Goal: Transaction & Acquisition: Purchase product/service

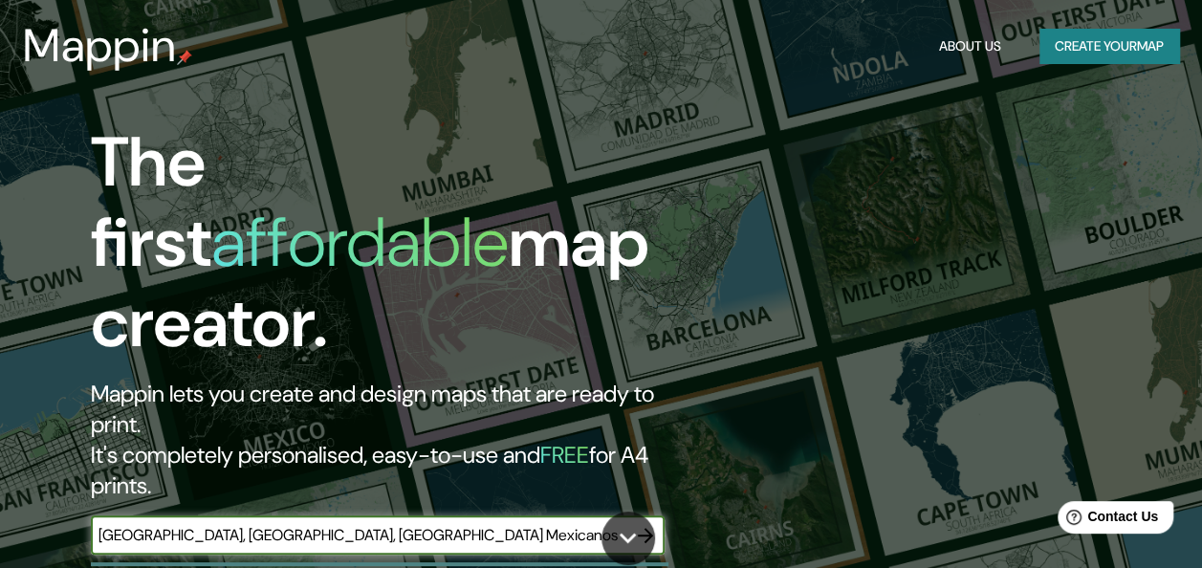
type input "Guadalajara, Jalisco, Estados Unidos Mexicanos"
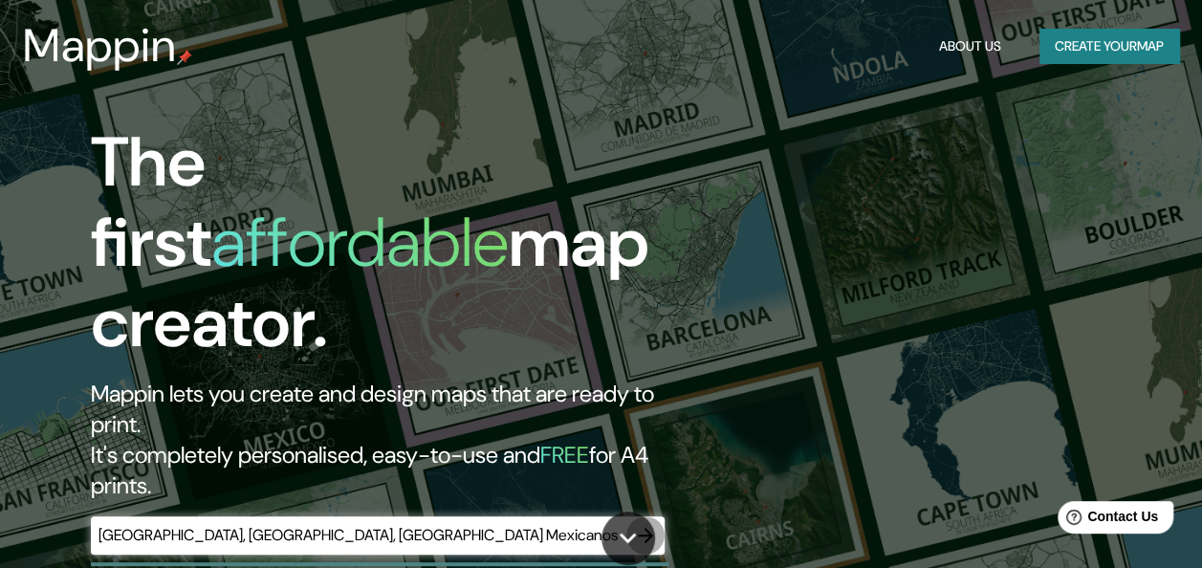
click at [647, 528] on icon "button" at bounding box center [645, 535] width 15 height 15
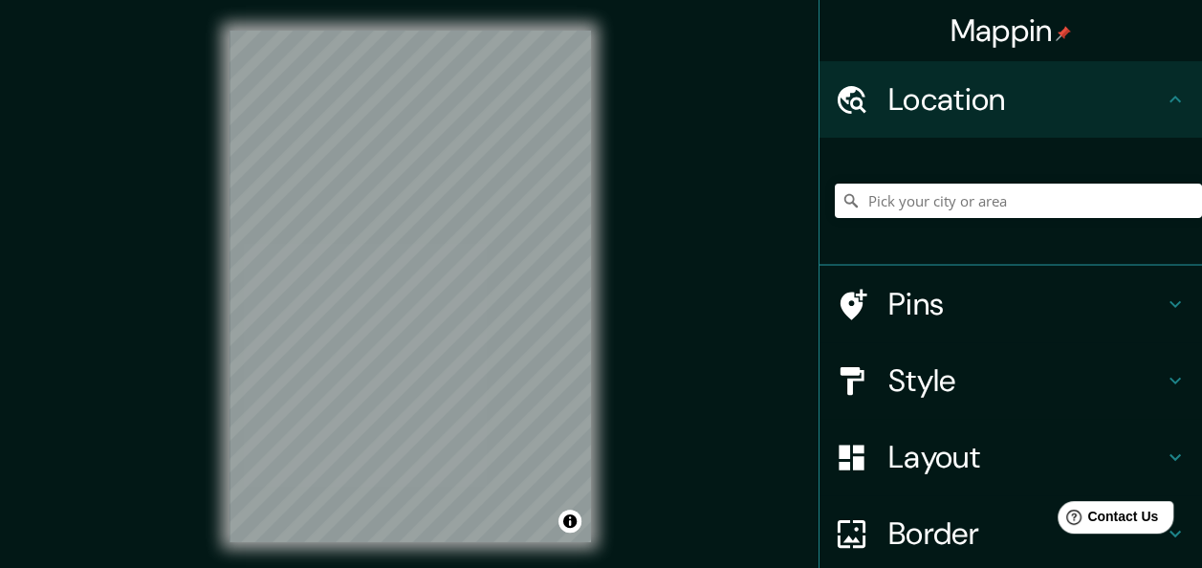
click at [671, 320] on div "Mappin Location Pins Style Layout Border Choose a border. Hint : you can make l…" at bounding box center [601, 301] width 1202 height 603
click at [1002, 193] on input "Pick your city or area" at bounding box center [1018, 201] width 367 height 34
paste input "Guadalajara, Jalisco, Estados Unidos Mexicanos"
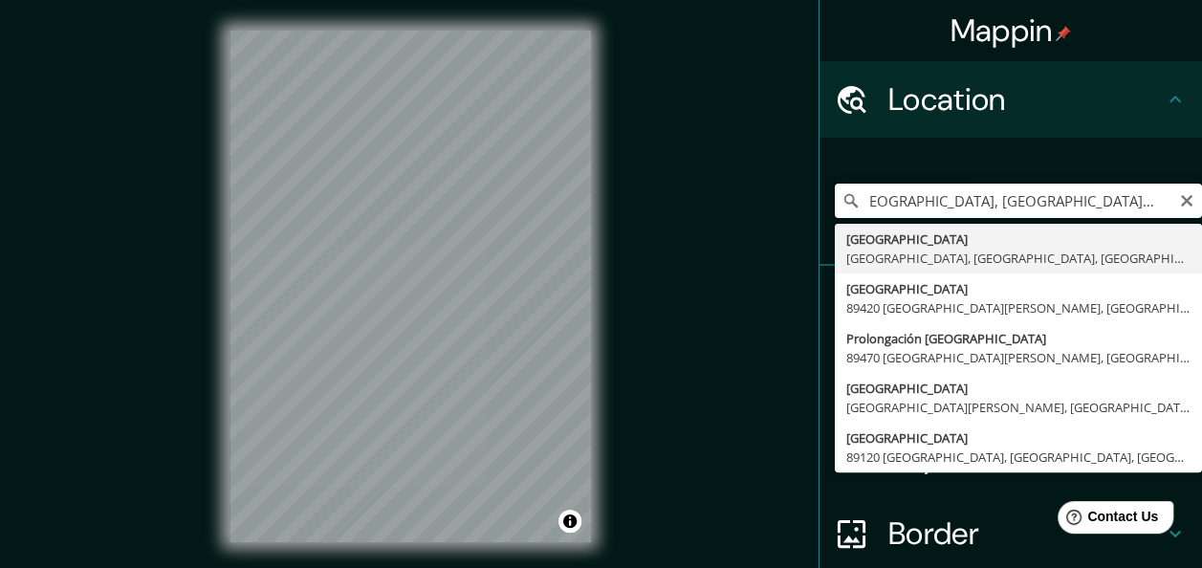
drag, startPoint x: 969, startPoint y: 201, endPoint x: 1155, endPoint y: 191, distance: 186.7
click at [1155, 191] on input "Guadalajara, Jalisco, Estados Unidos Mexicanos" at bounding box center [1018, 201] width 367 height 34
type input "[GEOGRAPHIC_DATA], [GEOGRAPHIC_DATA], [GEOGRAPHIC_DATA]"
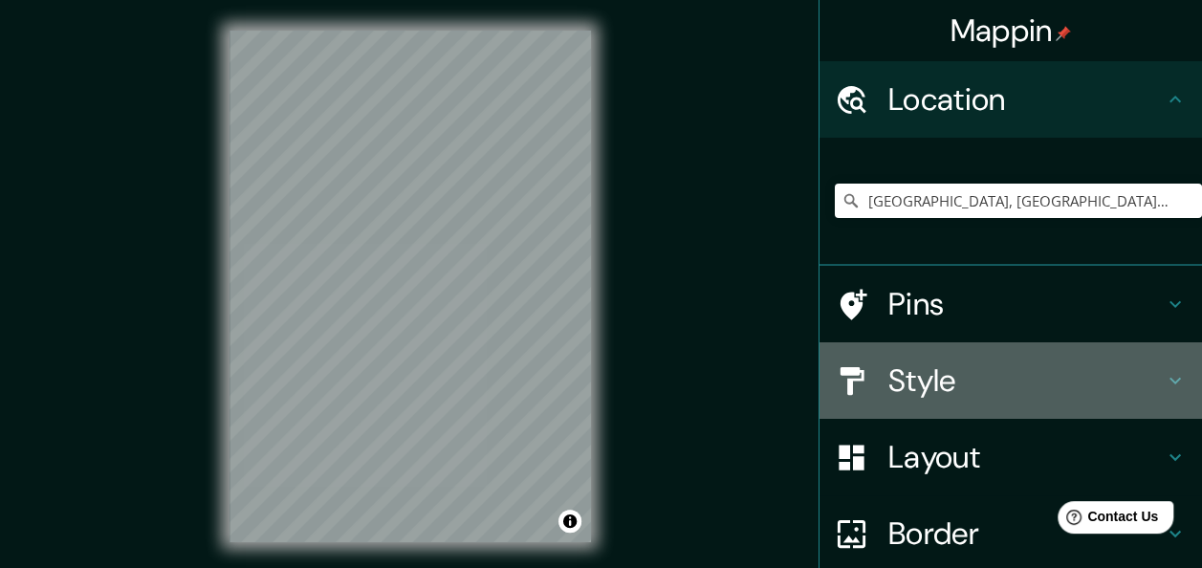
click at [926, 375] on h4 "Style" at bounding box center [1025, 380] width 275 height 38
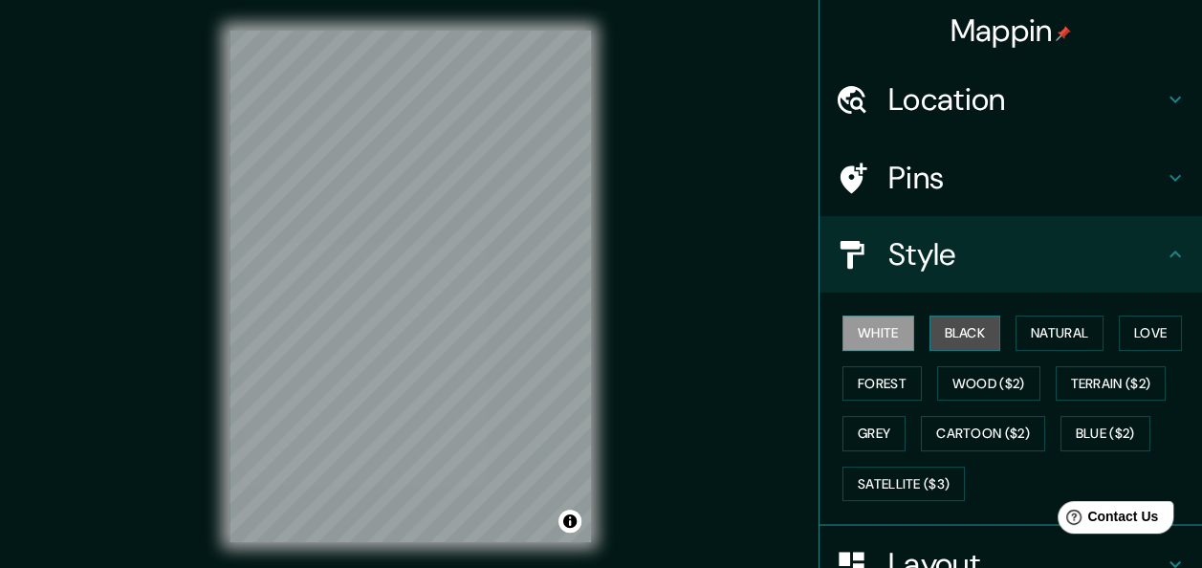
click at [939, 333] on button "Black" at bounding box center [966, 333] width 72 height 35
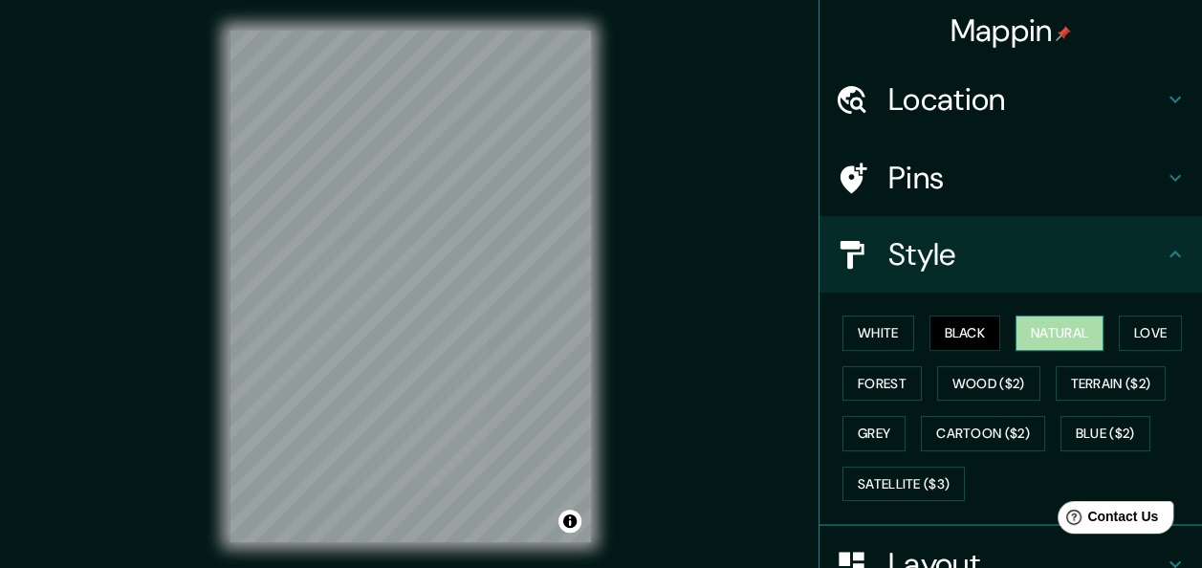
click at [1029, 323] on button "Natural" at bounding box center [1060, 333] width 88 height 35
click at [1128, 329] on button "Love" at bounding box center [1150, 333] width 63 height 35
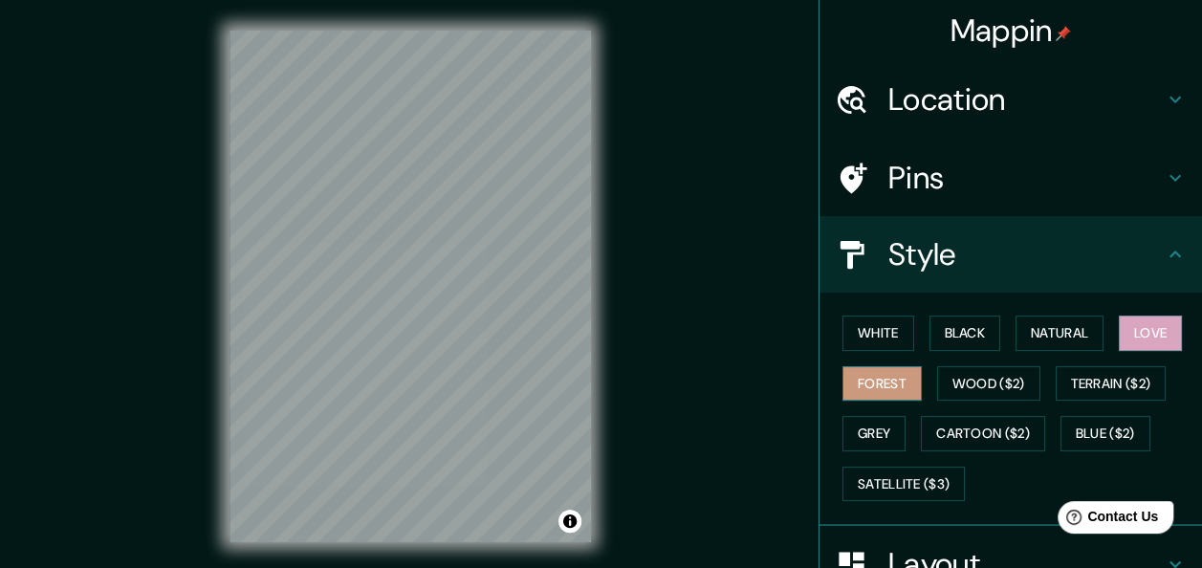
click at [855, 386] on button "Forest" at bounding box center [882, 383] width 79 height 35
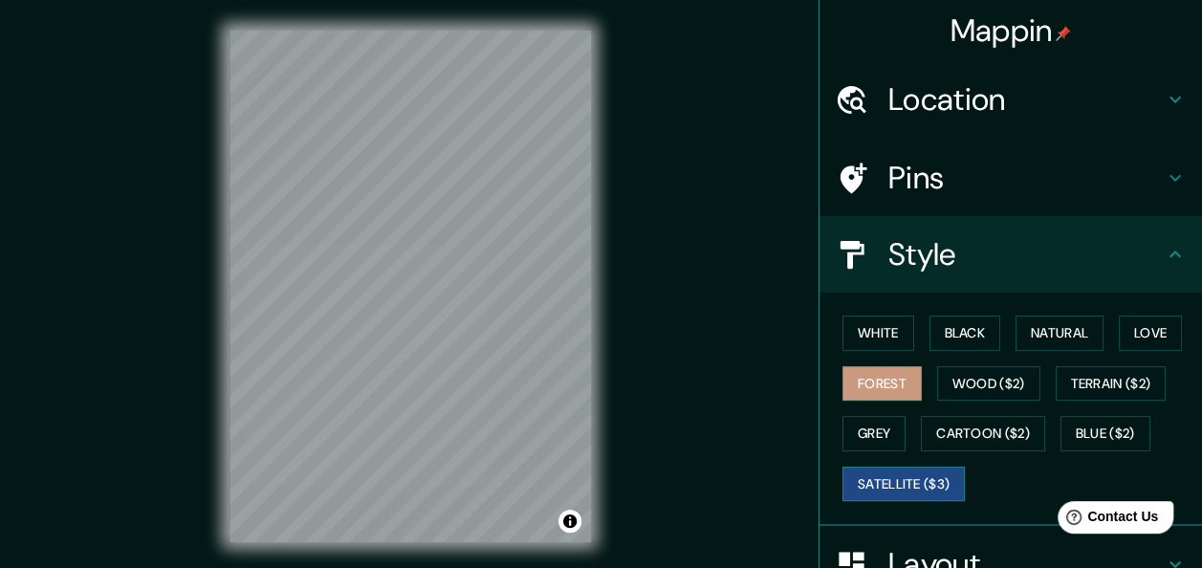
click at [891, 486] on button "Satellite ($3)" at bounding box center [904, 484] width 122 height 35
click at [861, 428] on button "Grey" at bounding box center [874, 433] width 63 height 35
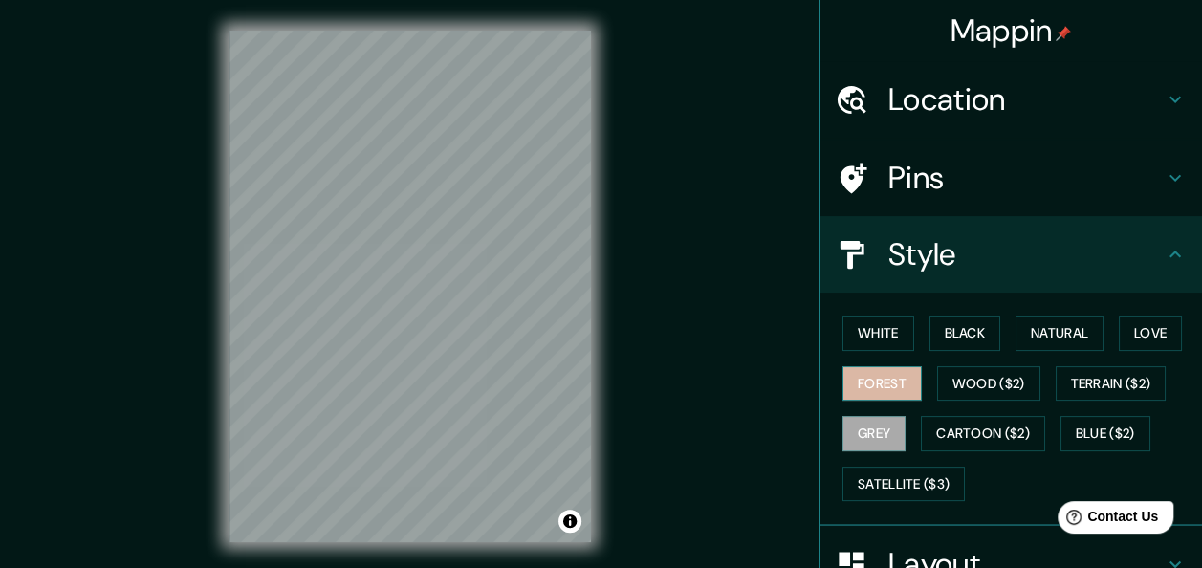
click at [855, 386] on button "Forest" at bounding box center [882, 383] width 79 height 35
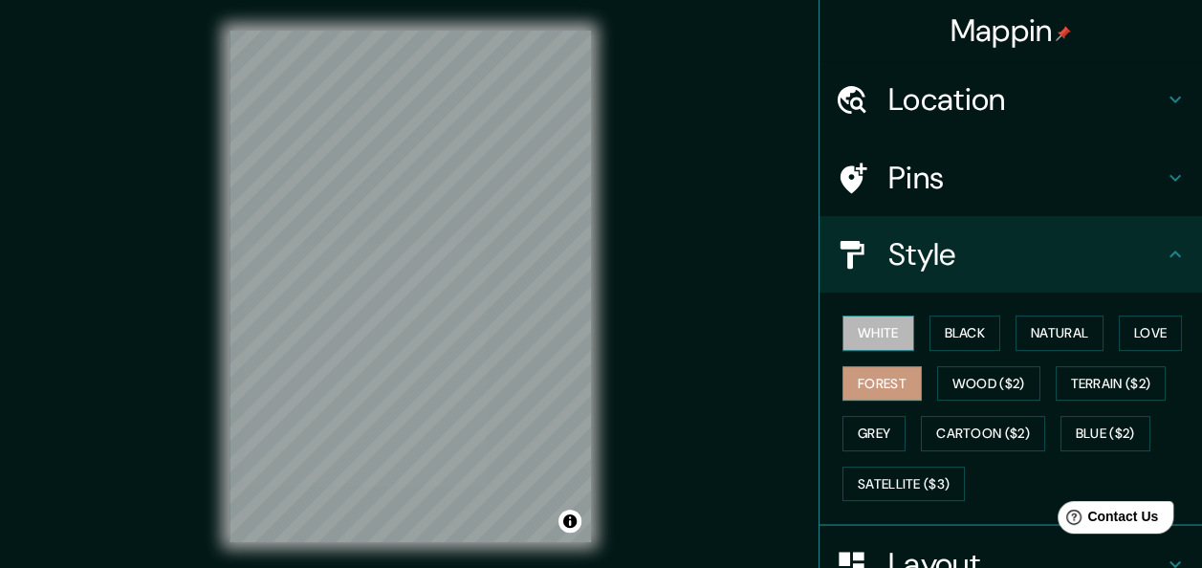
click at [865, 331] on button "White" at bounding box center [879, 333] width 72 height 35
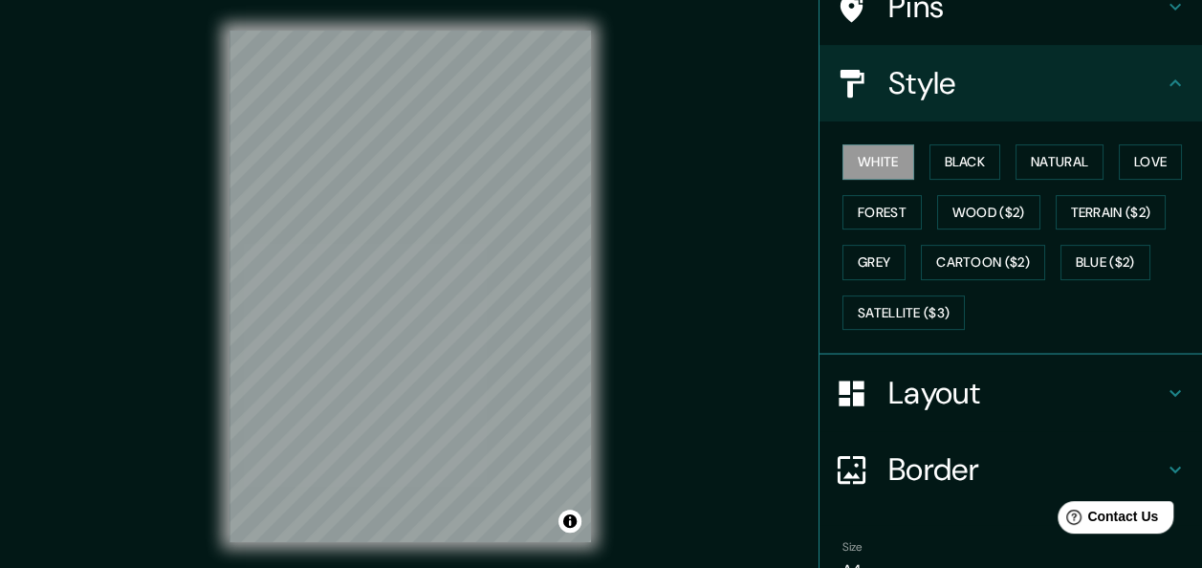
scroll to position [77, 0]
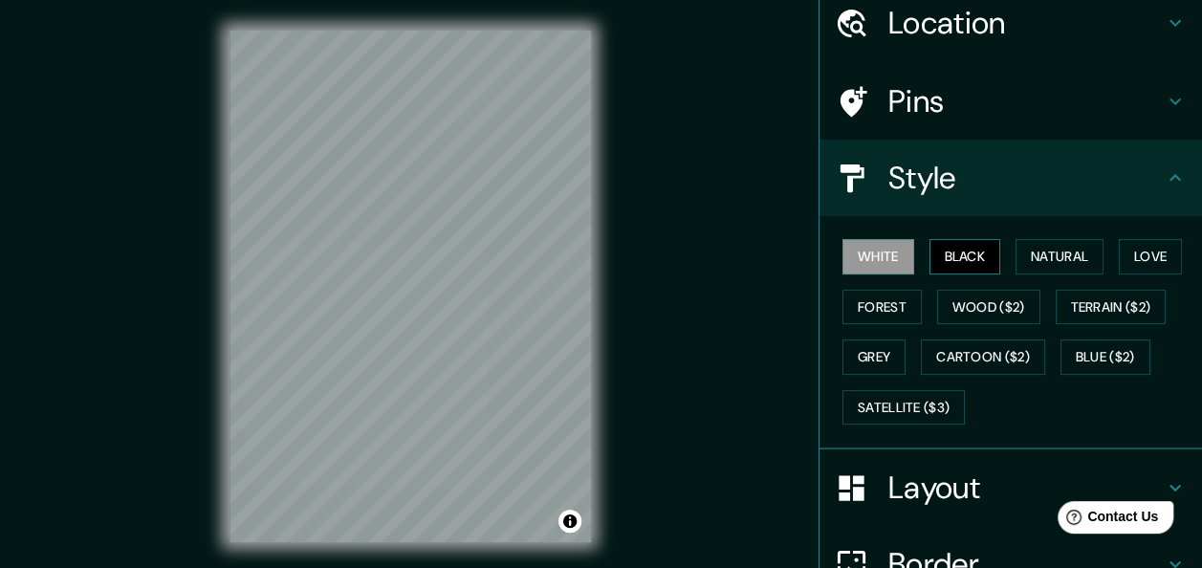
click at [931, 266] on button "Black" at bounding box center [966, 256] width 72 height 35
click at [1046, 270] on button "Natural" at bounding box center [1060, 256] width 88 height 35
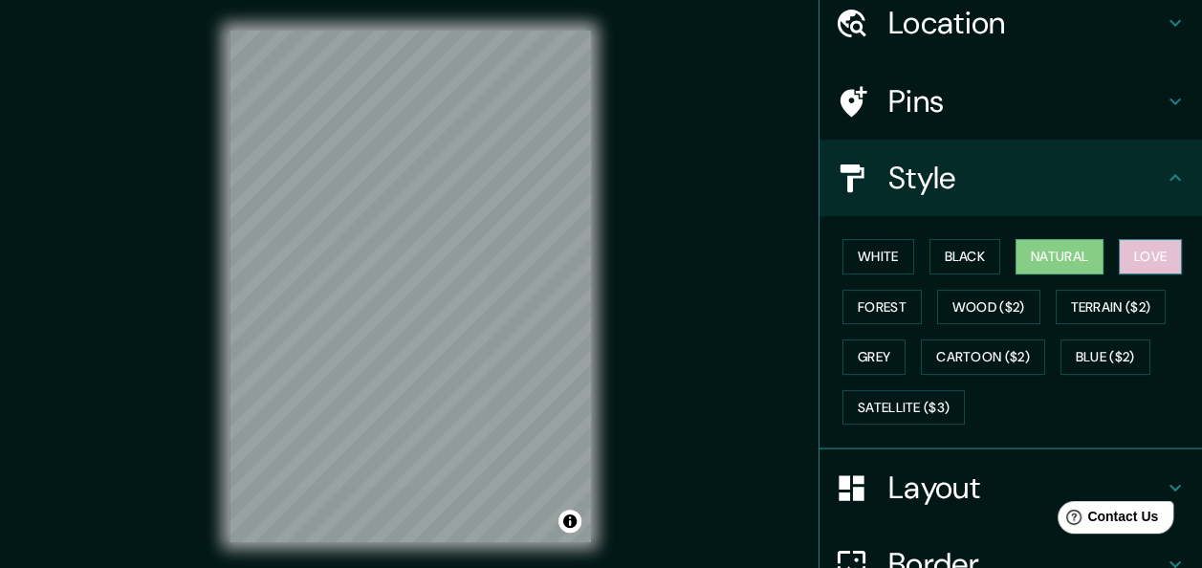
click at [1142, 250] on button "Love" at bounding box center [1150, 256] width 63 height 35
click at [1059, 252] on button "Natural" at bounding box center [1060, 256] width 88 height 35
click at [875, 315] on button "Forest" at bounding box center [882, 307] width 79 height 35
click at [1076, 266] on button "Natural" at bounding box center [1060, 256] width 88 height 35
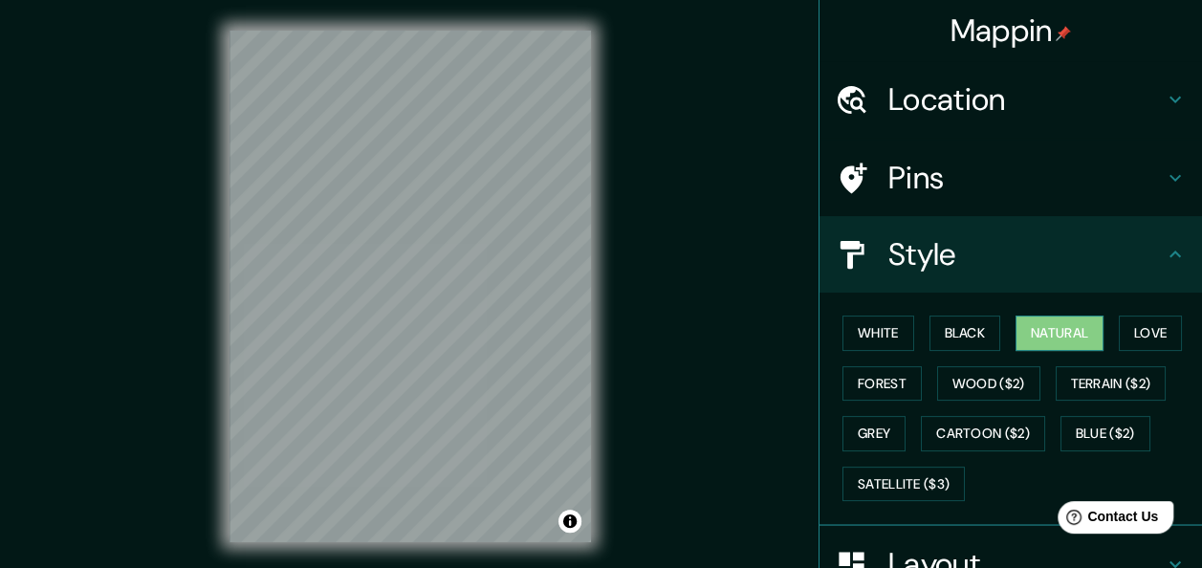
scroll to position [96, 0]
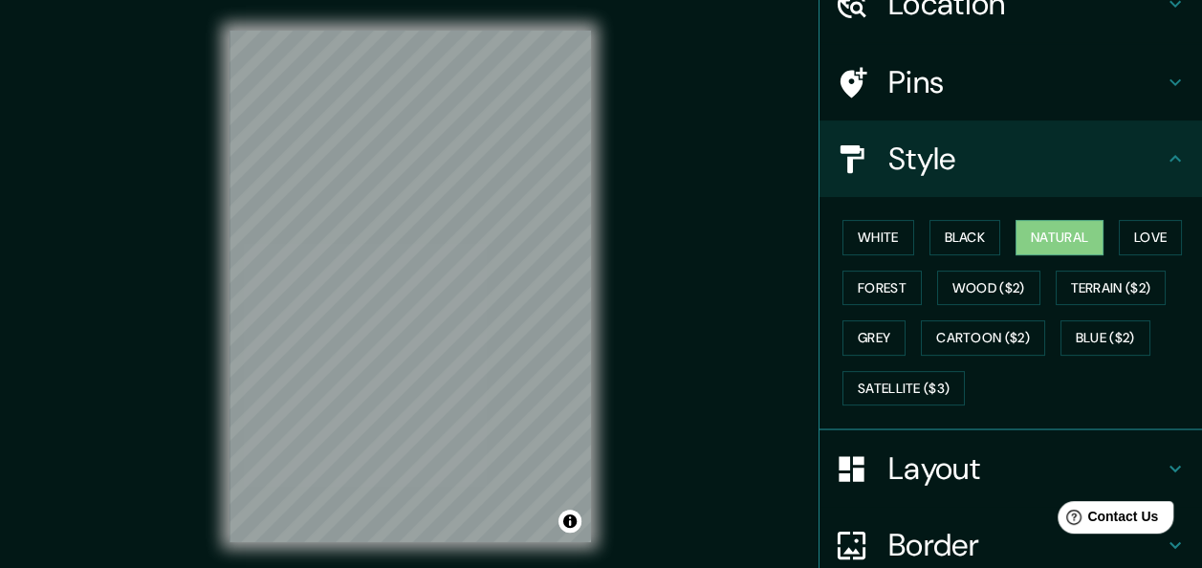
click at [1069, 83] on h4 "Pins" at bounding box center [1025, 82] width 275 height 38
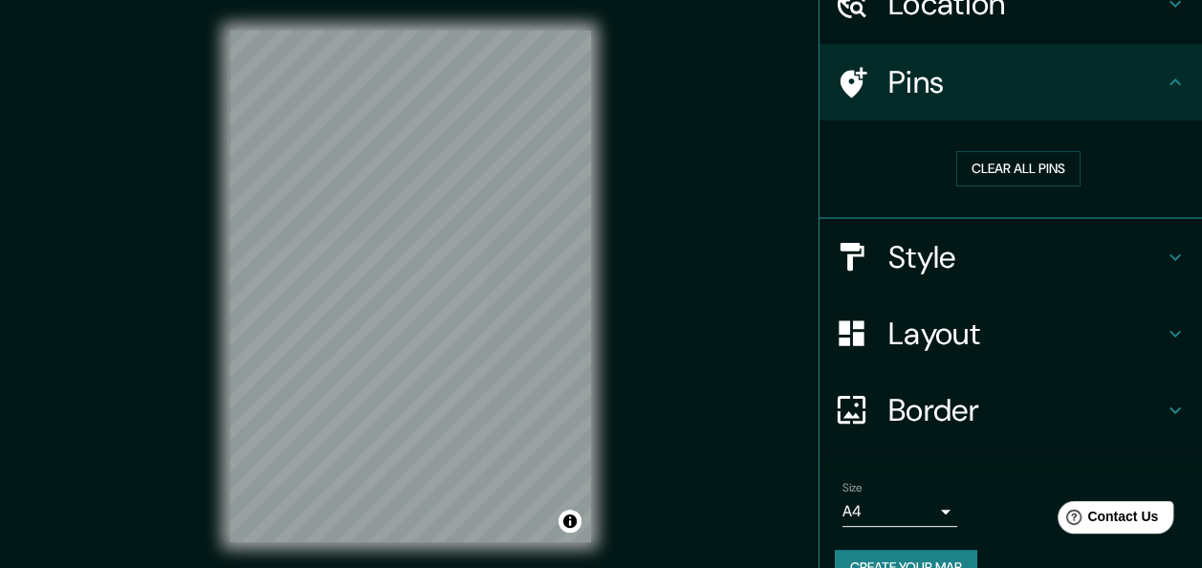
click at [1069, 83] on h4 "Pins" at bounding box center [1025, 82] width 275 height 38
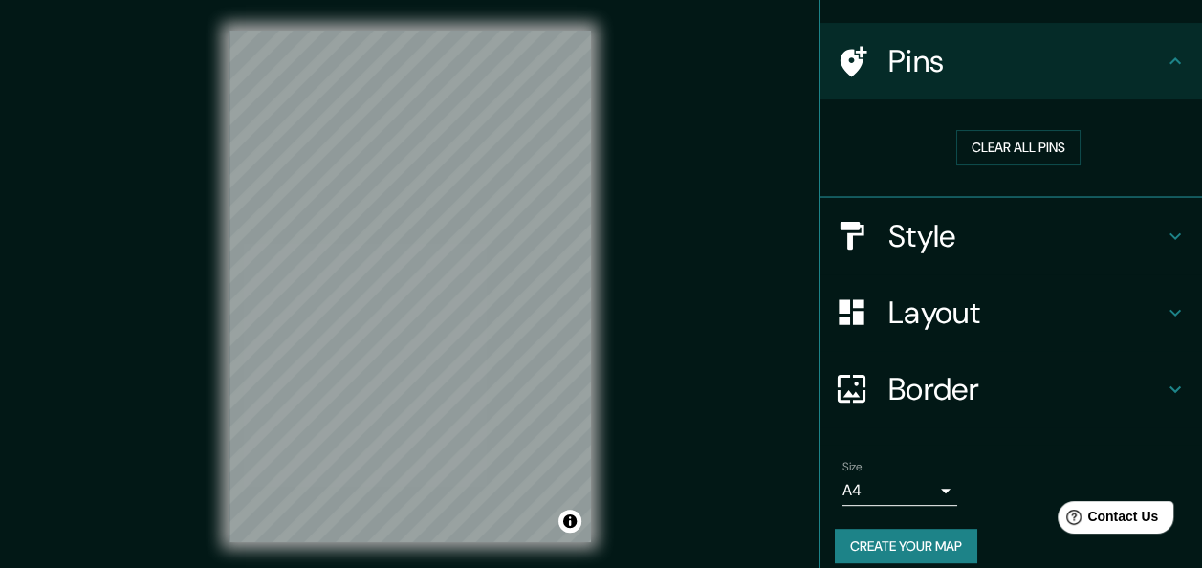
scroll to position [134, 0]
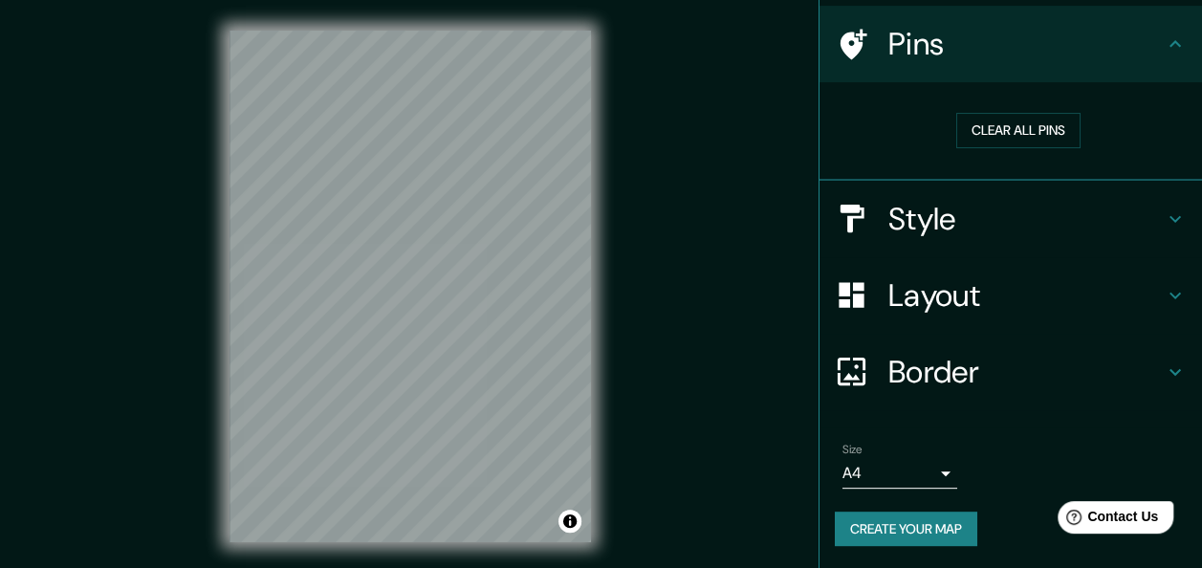
click at [952, 372] on h4 "Border" at bounding box center [1025, 372] width 275 height 38
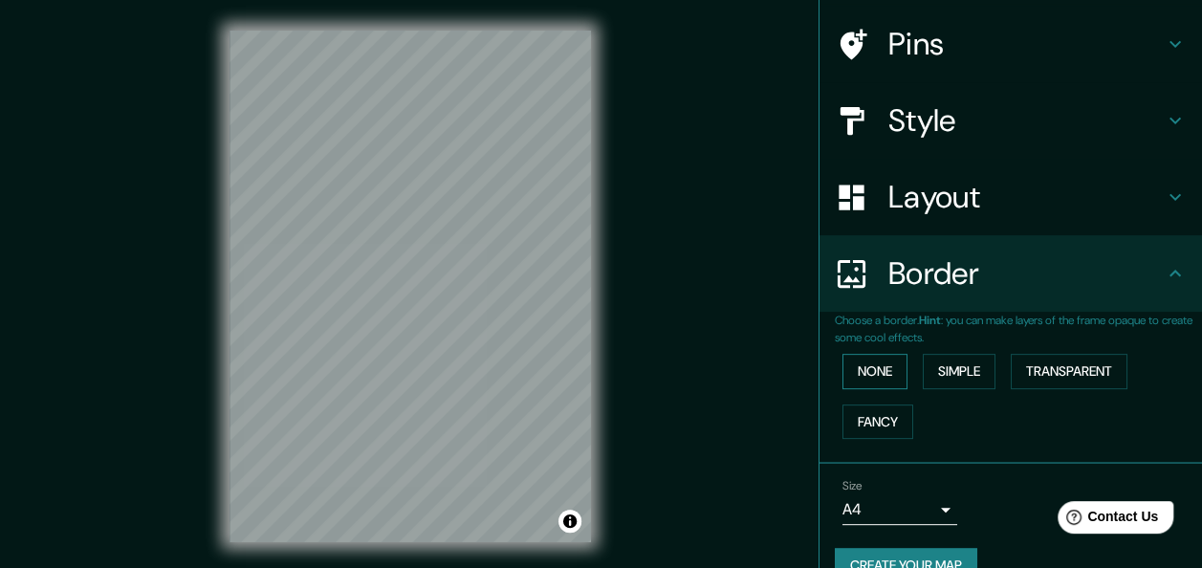
click at [867, 377] on button "None" at bounding box center [875, 371] width 65 height 35
click at [945, 378] on button "Simple" at bounding box center [959, 371] width 73 height 35
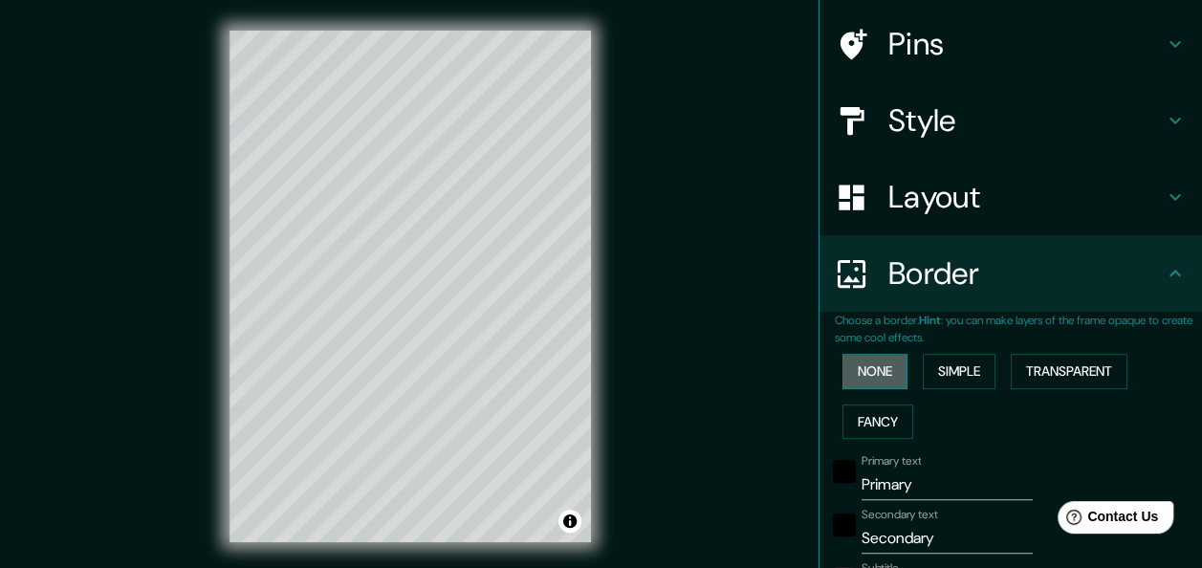
click at [850, 375] on button "None" at bounding box center [875, 371] width 65 height 35
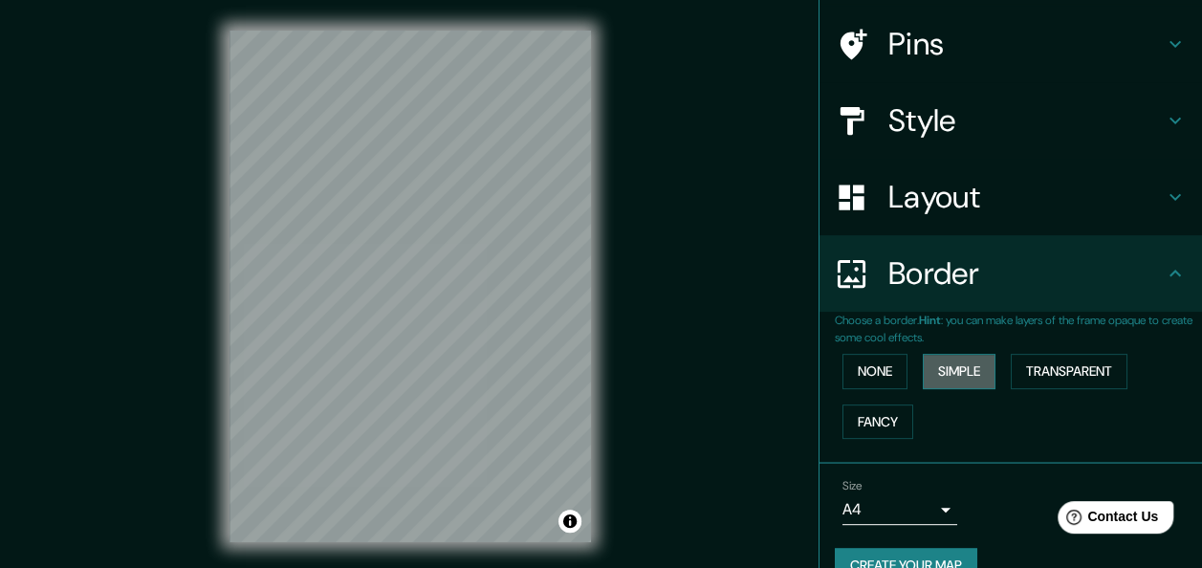
click at [941, 371] on button "Simple" at bounding box center [959, 371] width 73 height 35
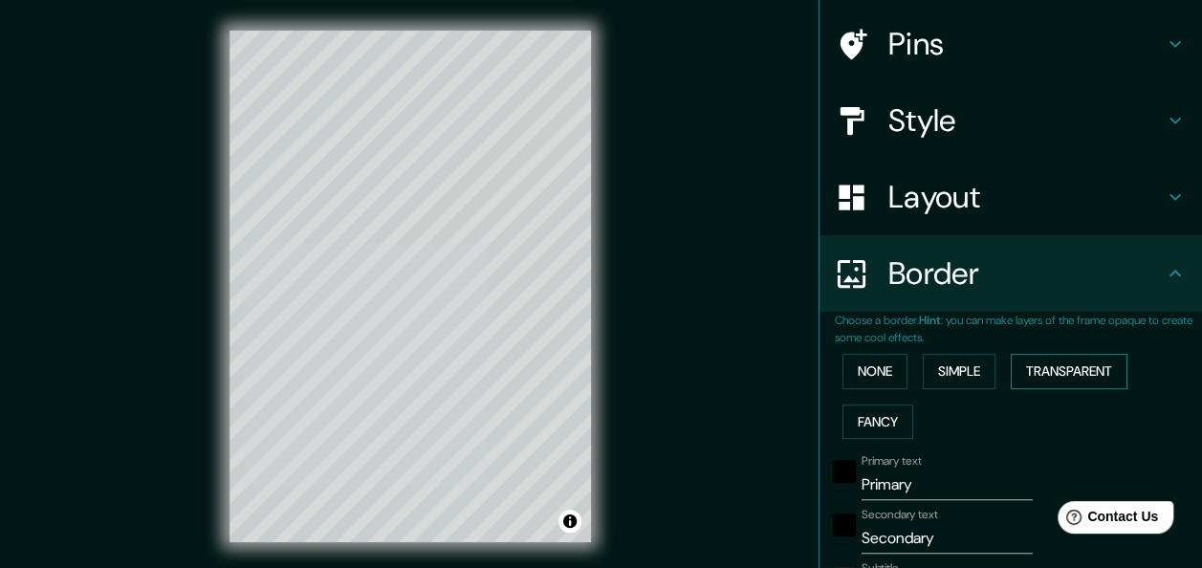
click at [1040, 371] on button "Transparent" at bounding box center [1069, 371] width 117 height 35
click at [864, 425] on button "Fancy" at bounding box center [878, 422] width 71 height 35
click at [854, 368] on button "None" at bounding box center [875, 371] width 65 height 35
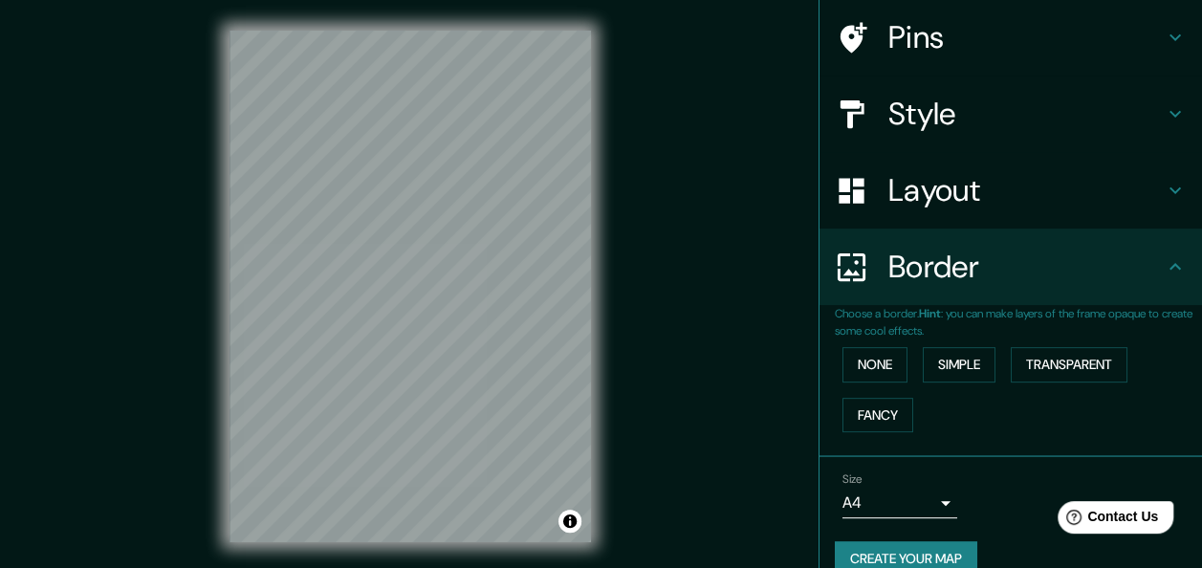
scroll to position [170, 0]
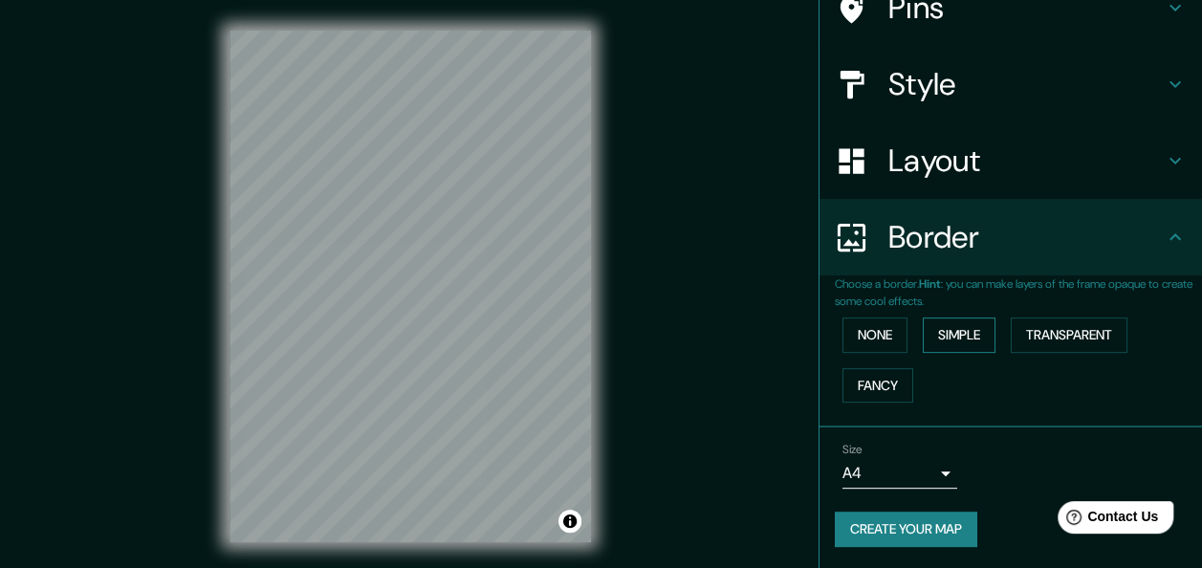
click at [957, 350] on button "Simple" at bounding box center [959, 334] width 73 height 35
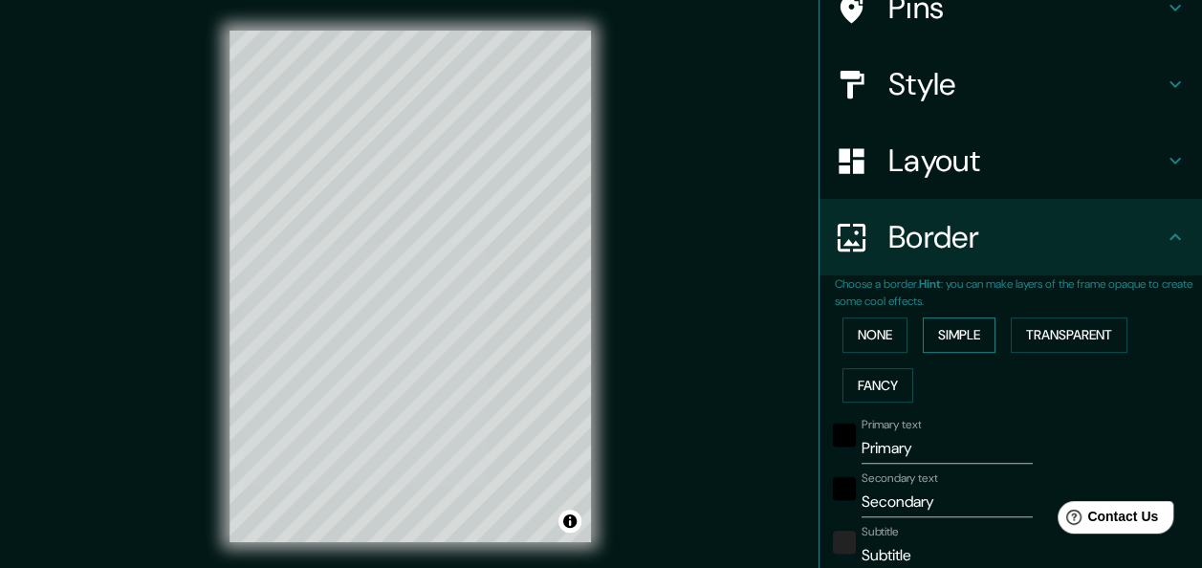
click at [957, 350] on button "Simple" at bounding box center [959, 334] width 73 height 35
type input "151"
type input "30"
click at [875, 329] on button "None" at bounding box center [875, 334] width 65 height 35
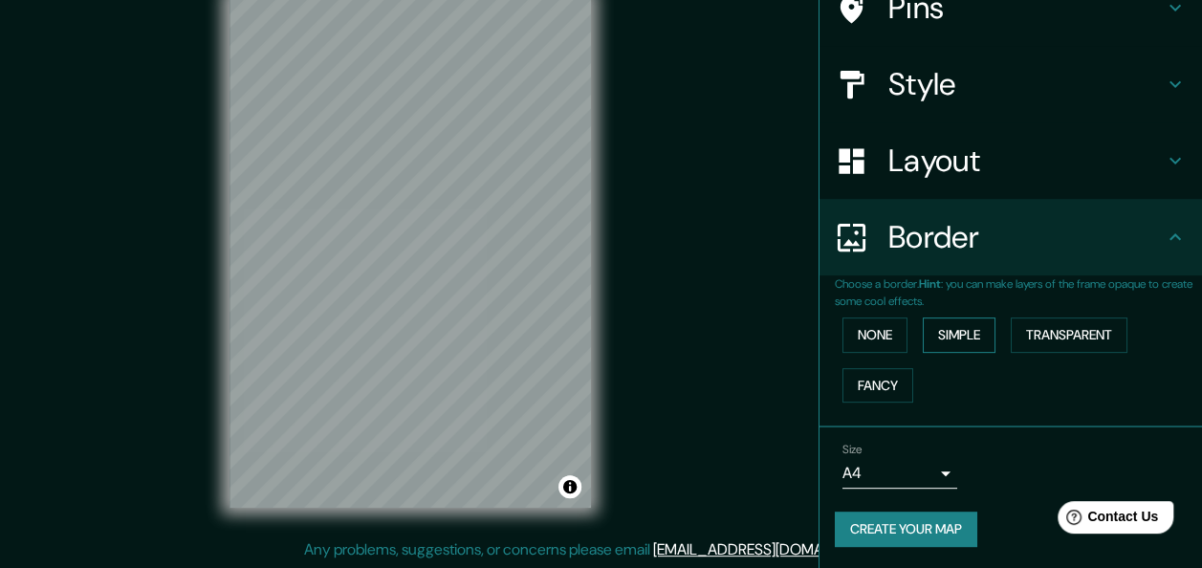
click at [957, 333] on button "Simple" at bounding box center [959, 334] width 73 height 35
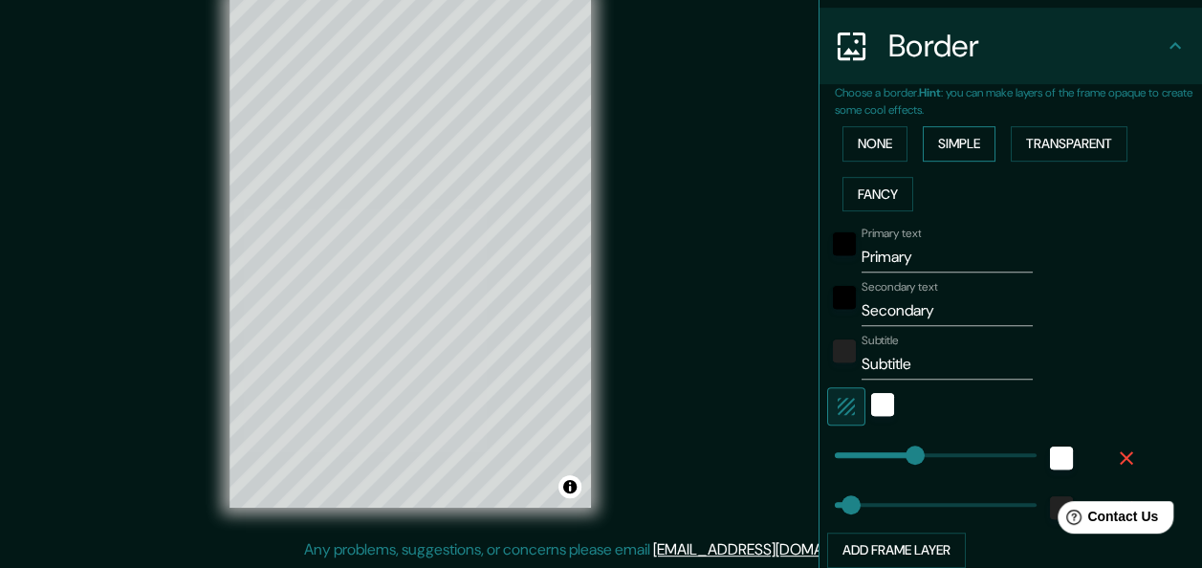
scroll to position [457, 0]
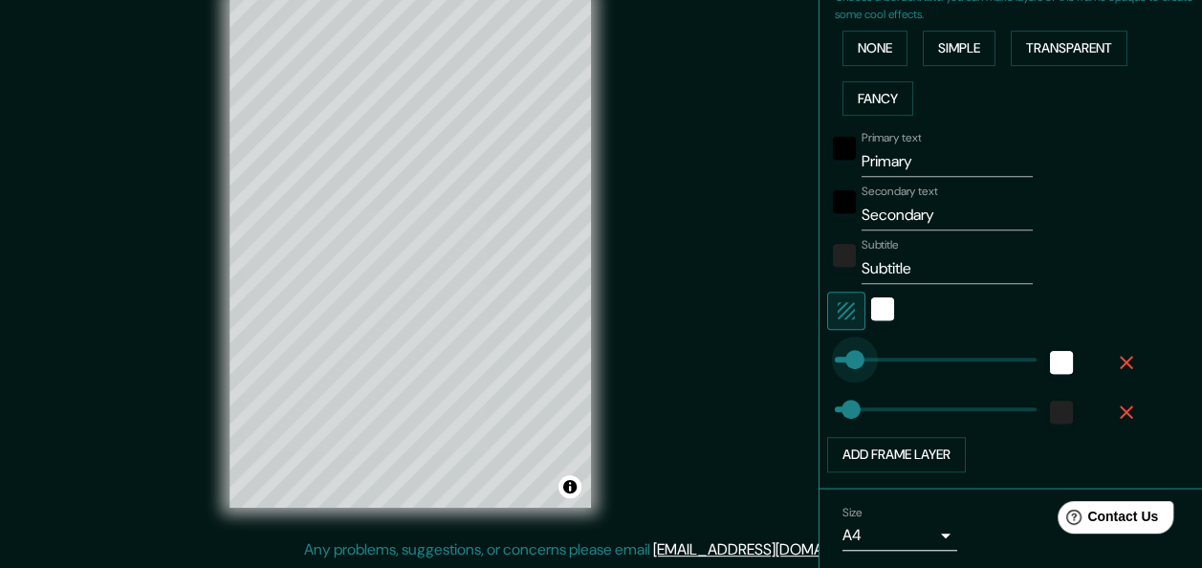
type input "0"
drag, startPoint x: 890, startPoint y: 361, endPoint x: 787, endPoint y: 379, distance: 104.7
type input "0"
drag, startPoint x: 838, startPoint y: 408, endPoint x: 799, endPoint y: 405, distance: 38.4
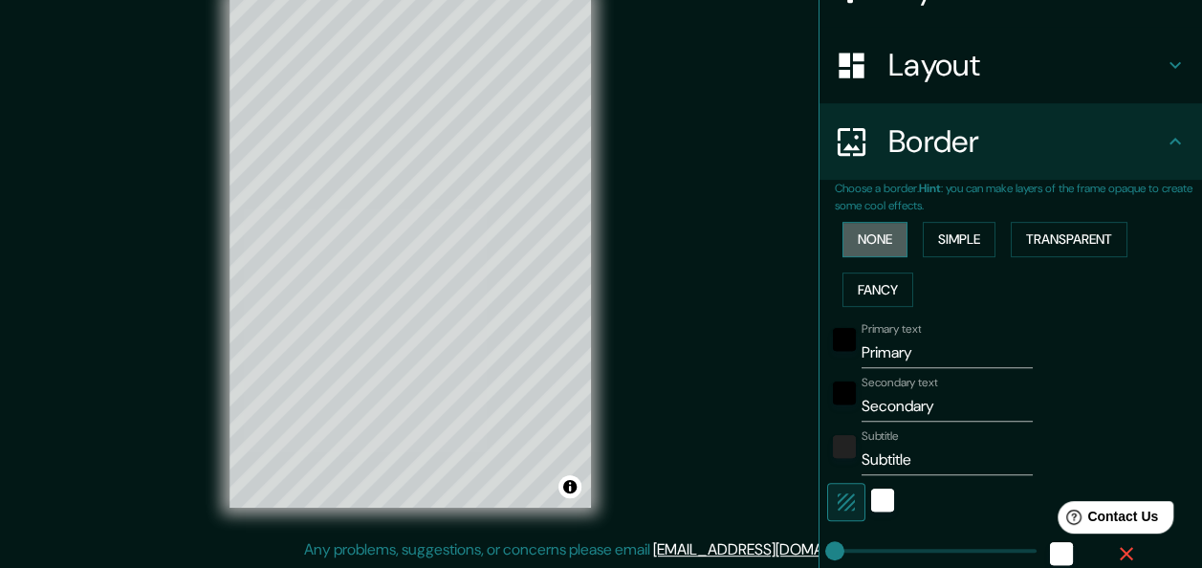
click at [843, 224] on button "None" at bounding box center [875, 239] width 65 height 35
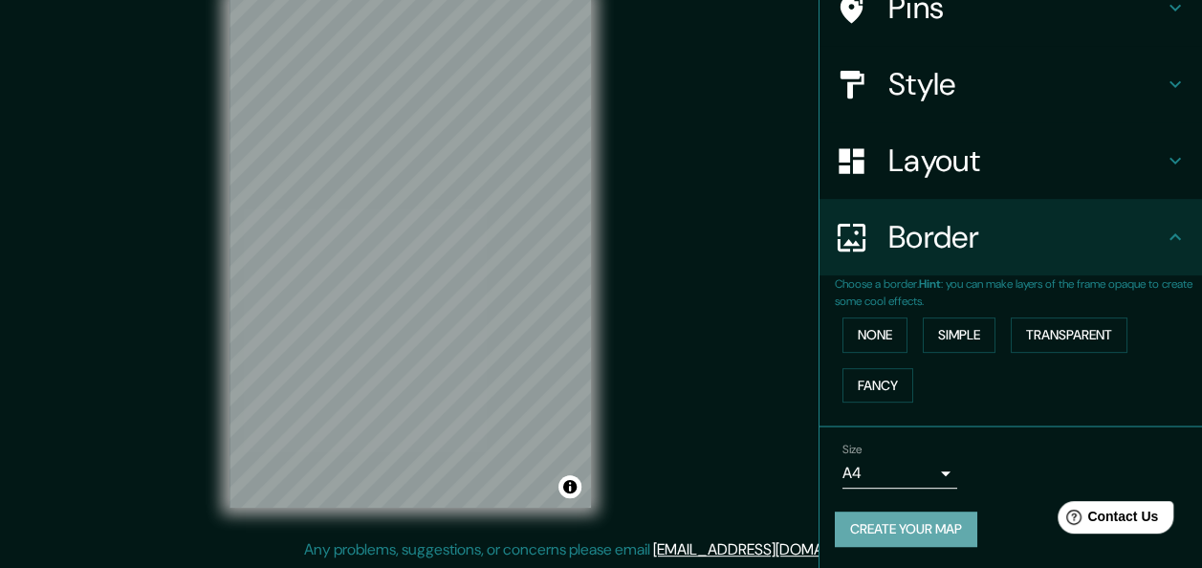
click at [907, 516] on button "Create your map" at bounding box center [906, 529] width 142 height 35
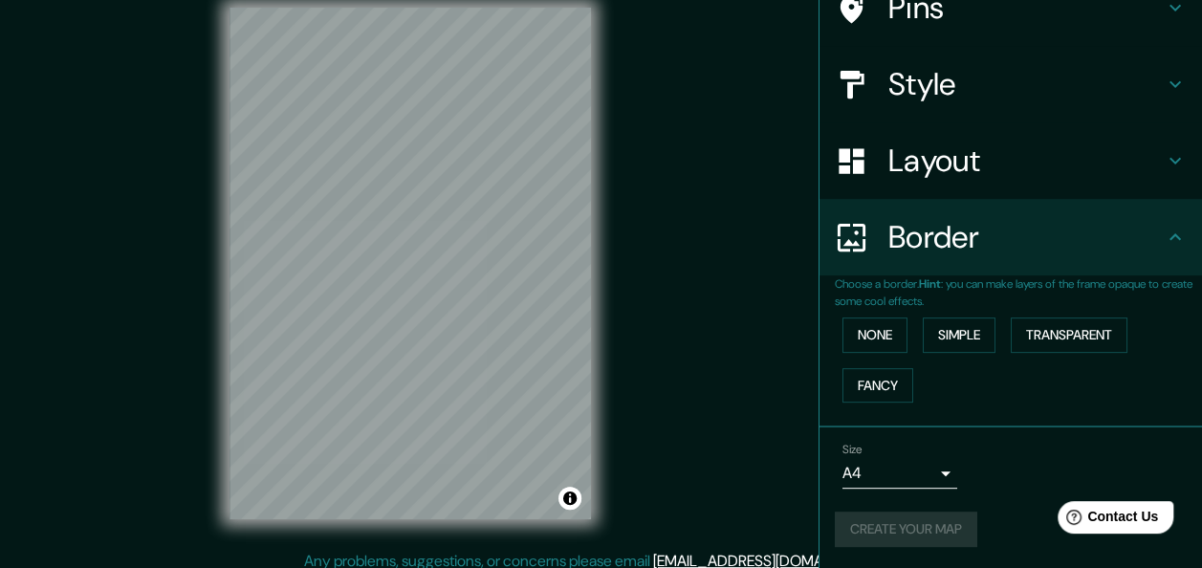
scroll to position [34, 0]
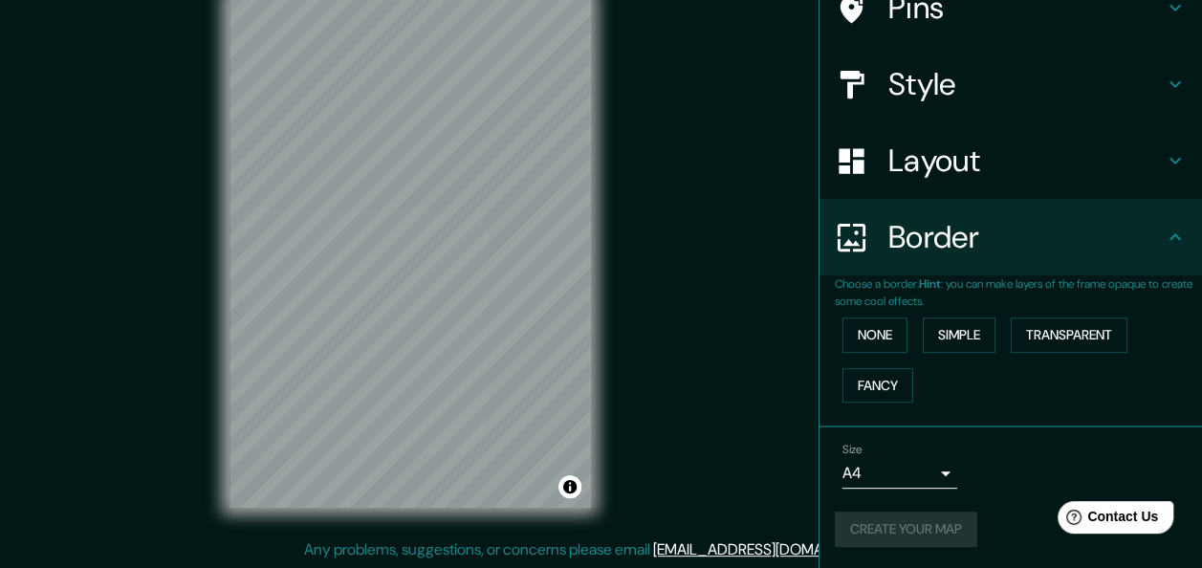
click at [904, 533] on div "Create your map" at bounding box center [1011, 529] width 352 height 35
click at [898, 468] on body "Mappin Location Guadalajara, Jalisco, México Pins Style Layout Border Choose a …" at bounding box center [601, 250] width 1202 height 568
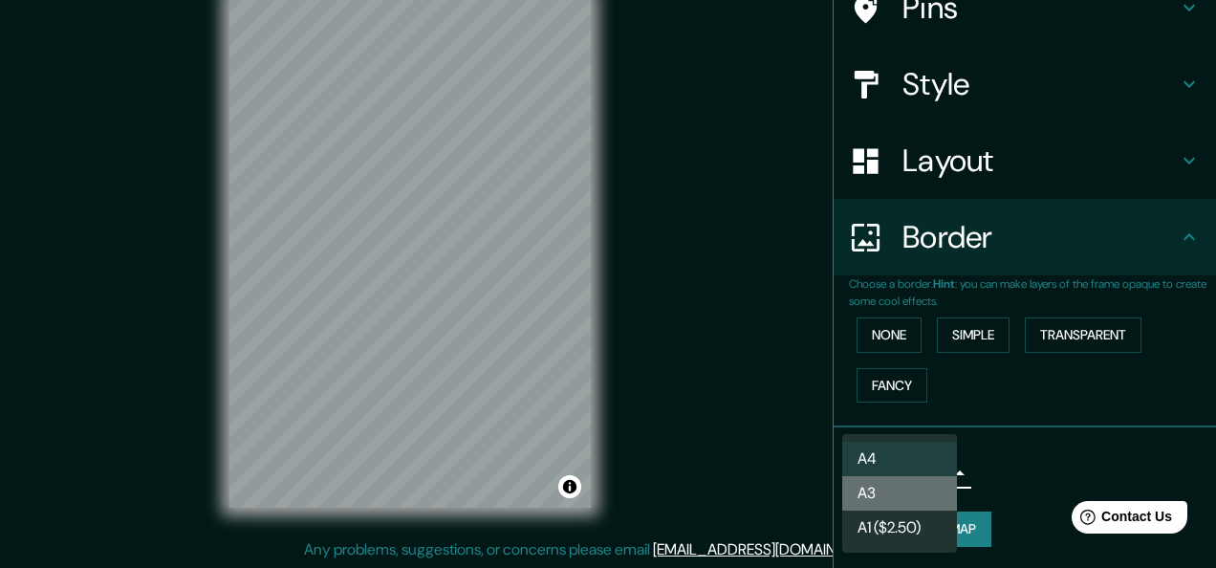
click at [888, 484] on li "A3" at bounding box center [900, 493] width 115 height 34
click at [887, 485] on body "Mappin Location Guadalajara, Jalisco, México Pins Style Layout Border Choose a …" at bounding box center [608, 250] width 1216 height 568
click at [889, 463] on li "A4" at bounding box center [900, 459] width 115 height 34
type input "single"
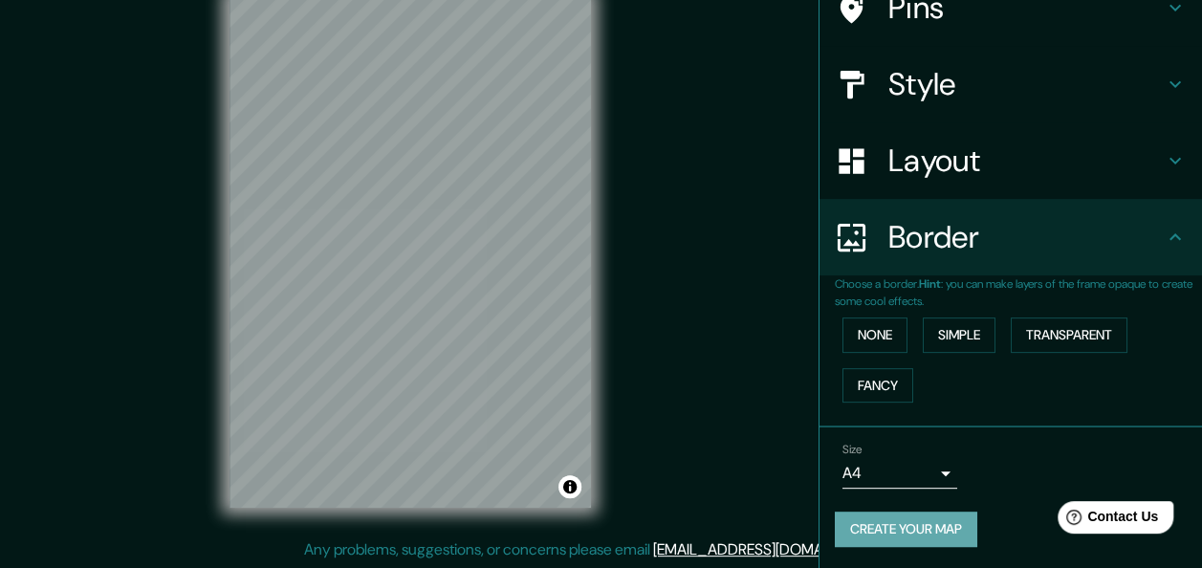
click at [892, 524] on button "Create your map" at bounding box center [906, 529] width 142 height 35
click at [889, 515] on button "Create your map" at bounding box center [906, 529] width 142 height 35
click at [894, 531] on button "Create your map" at bounding box center [906, 529] width 142 height 35
click at [570, 486] on button "Toggle attribution" at bounding box center [569, 486] width 23 height 23
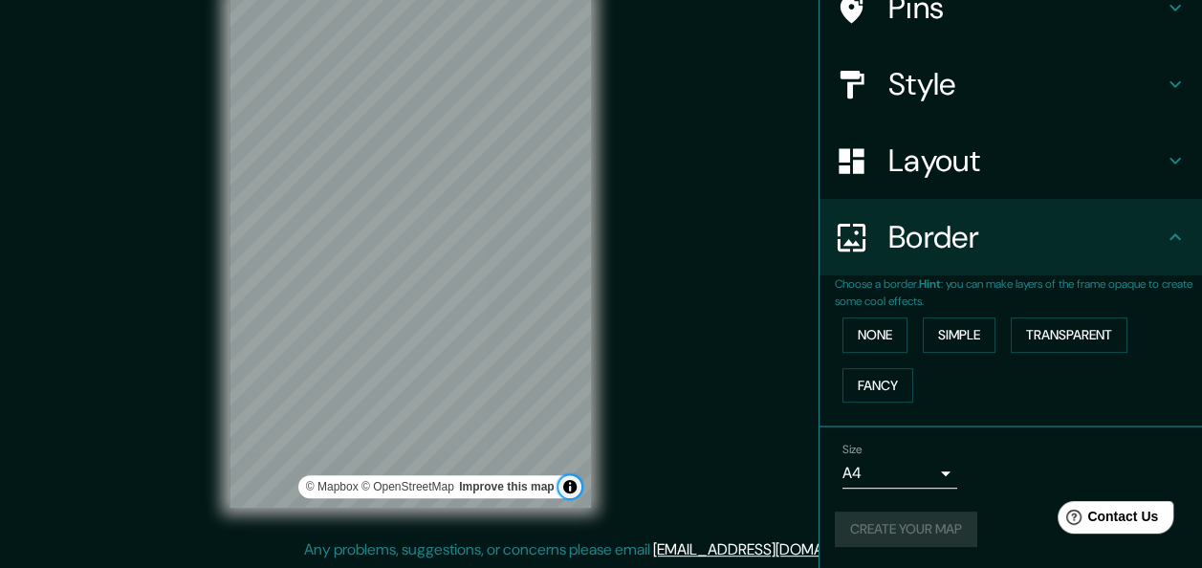
click at [570, 486] on button "Toggle attribution" at bounding box center [569, 486] width 23 height 23
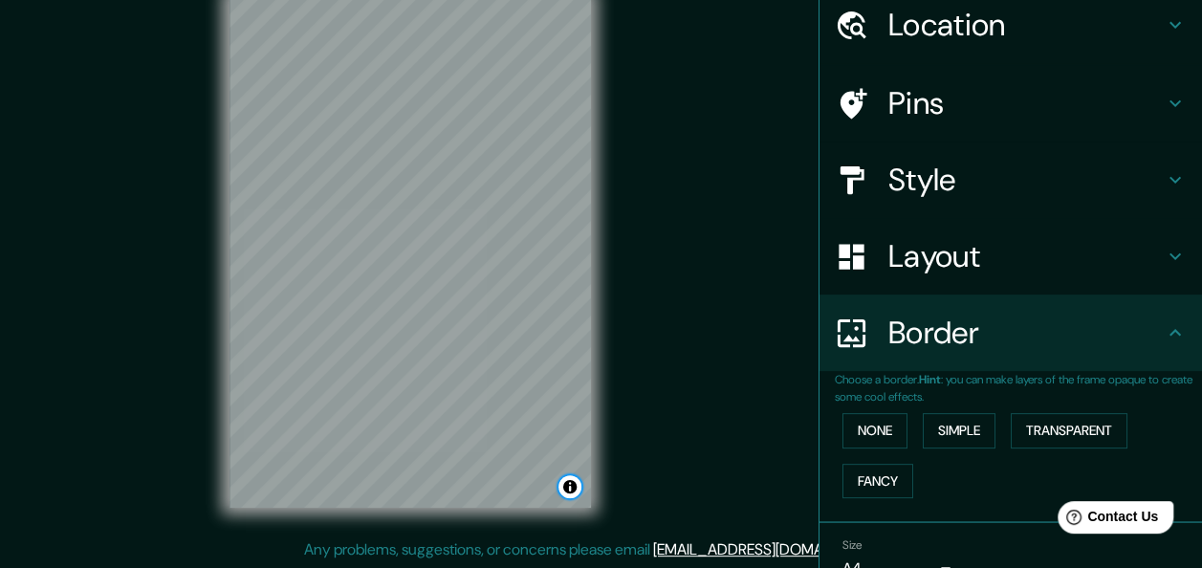
scroll to position [0, 0]
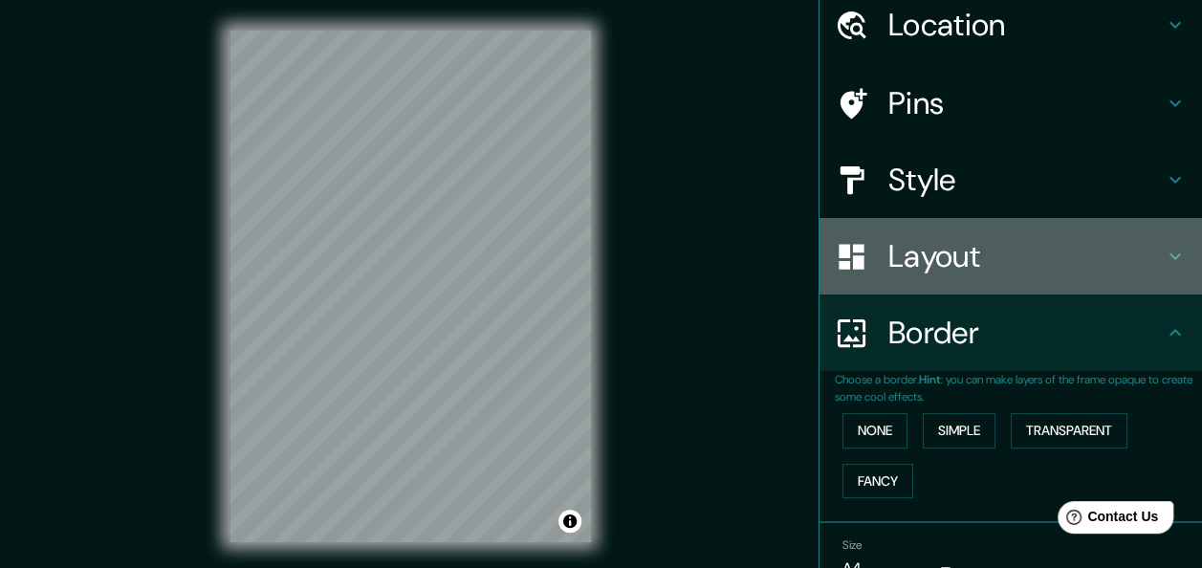
click at [1024, 247] on h4 "Layout" at bounding box center [1025, 256] width 275 height 38
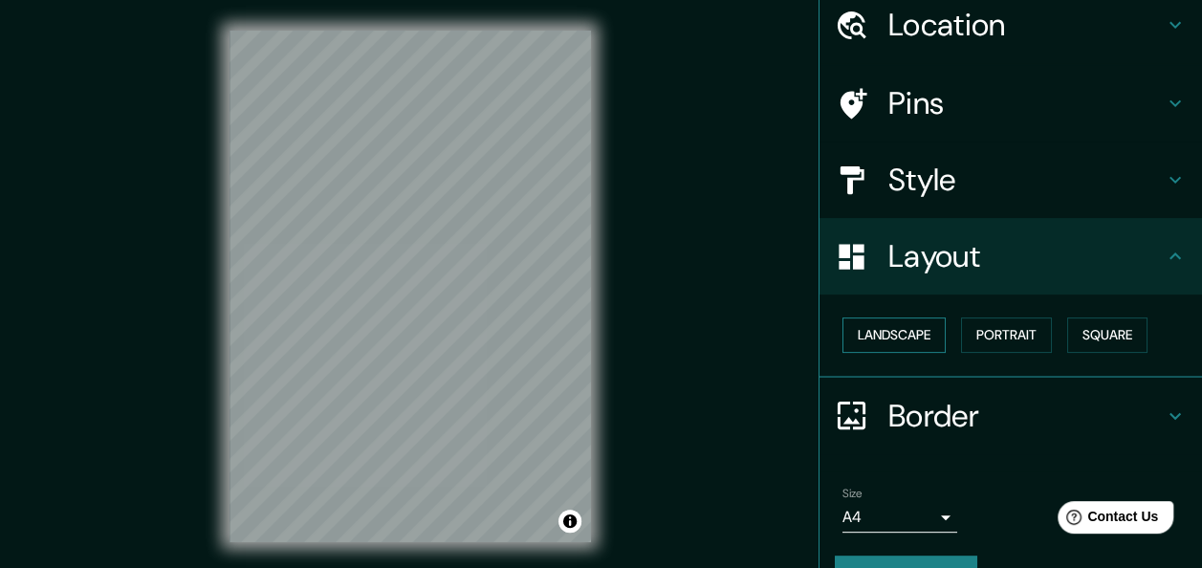
click at [845, 334] on button "Landscape" at bounding box center [894, 334] width 103 height 35
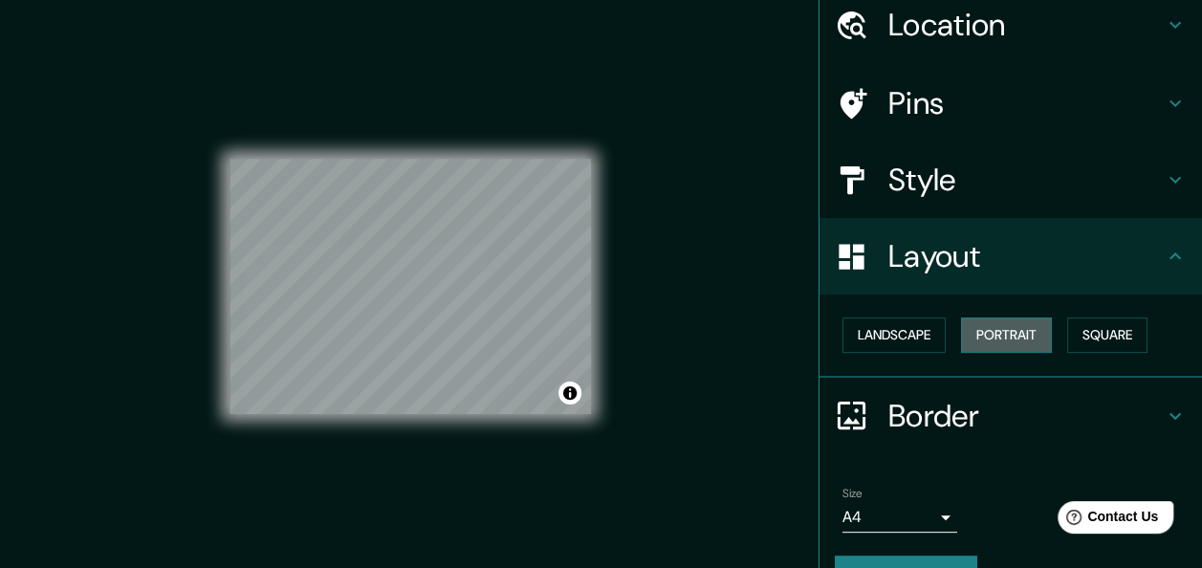
click at [973, 332] on button "Portrait" at bounding box center [1006, 334] width 91 height 35
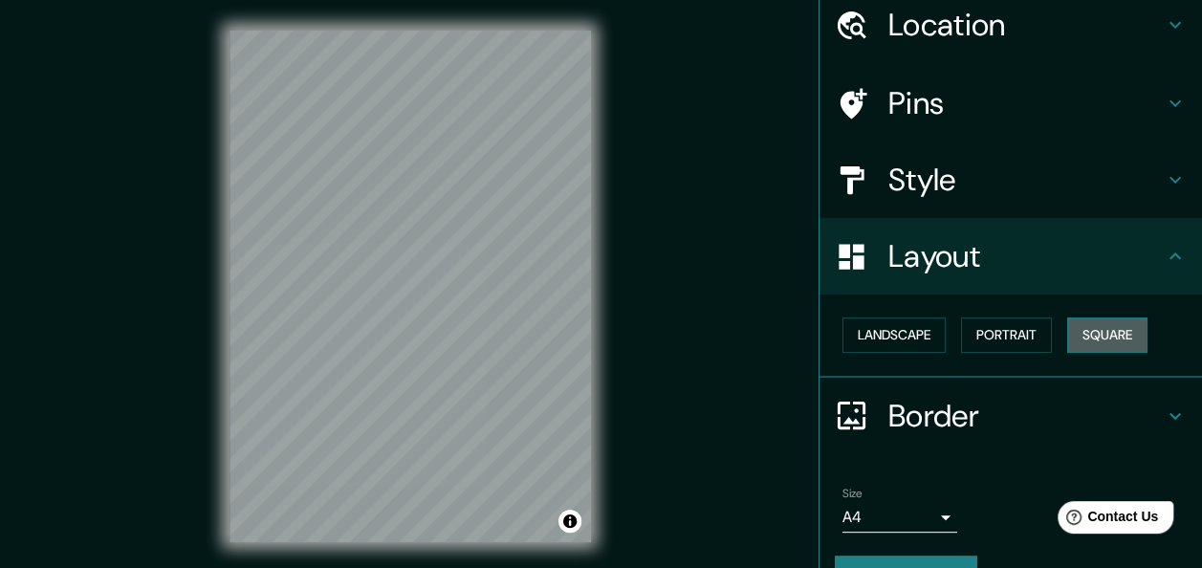
click at [1118, 318] on button "Square" at bounding box center [1107, 334] width 80 height 35
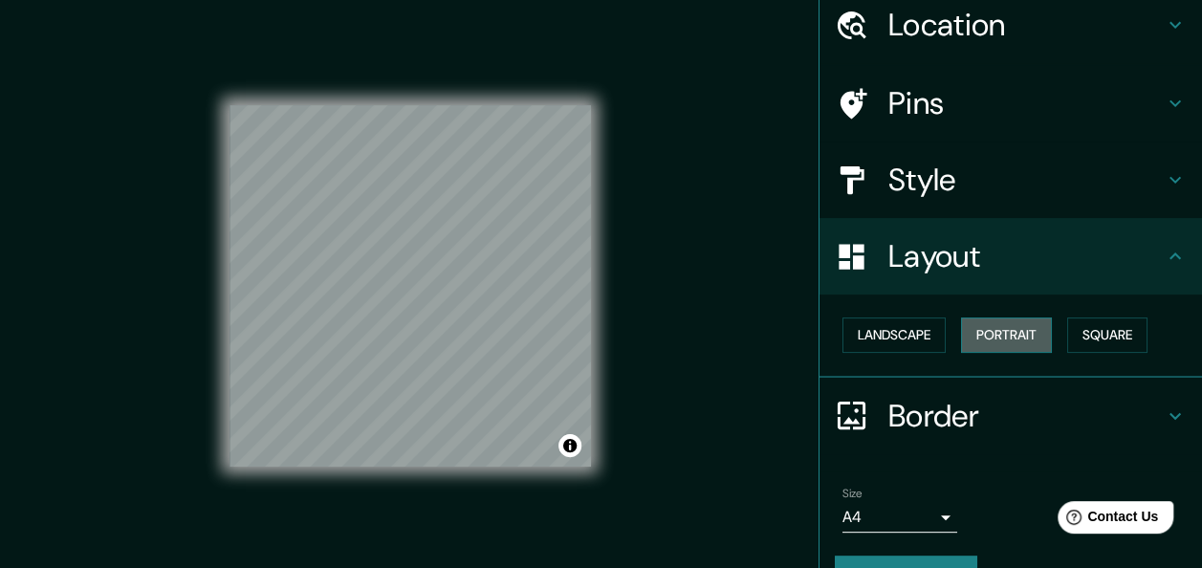
click at [995, 331] on button "Portrait" at bounding box center [1006, 334] width 91 height 35
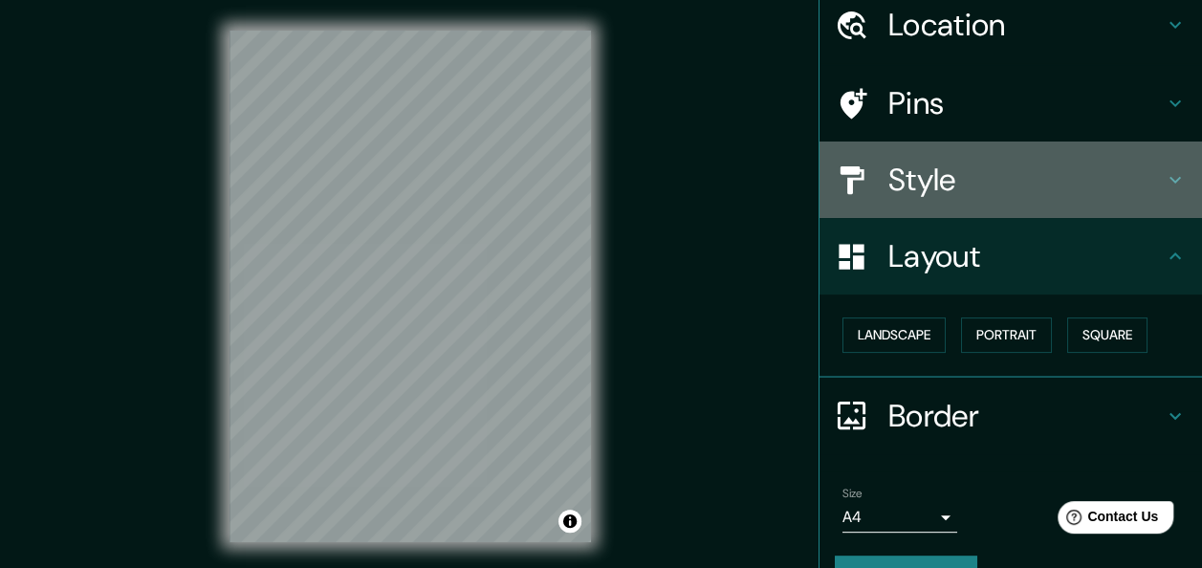
click at [927, 181] on h4 "Style" at bounding box center [1025, 180] width 275 height 38
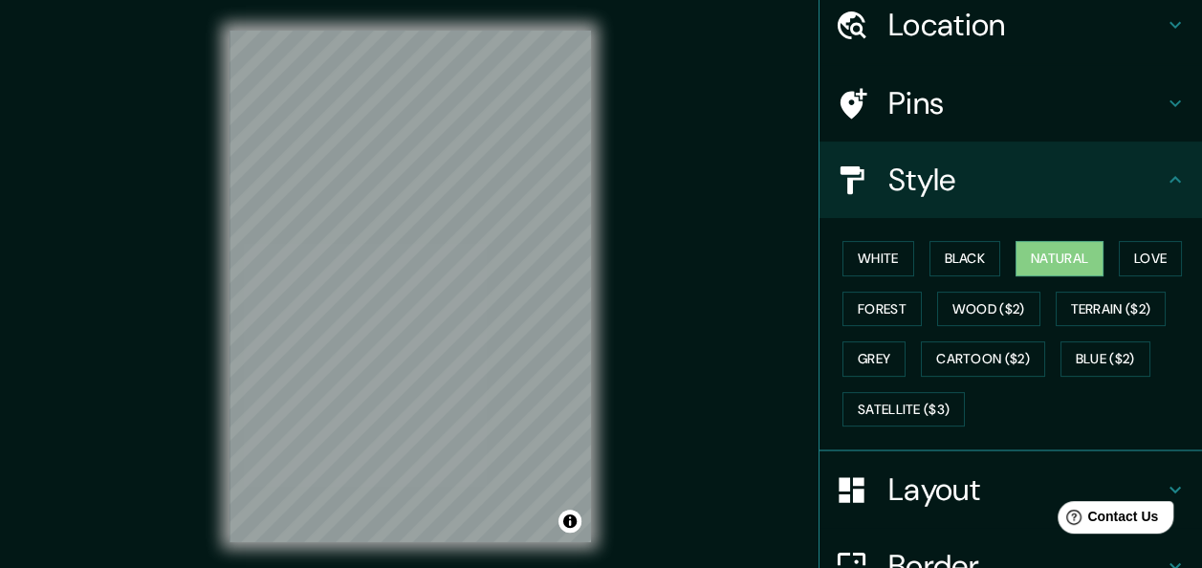
click at [944, 108] on h4 "Pins" at bounding box center [1025, 103] width 275 height 38
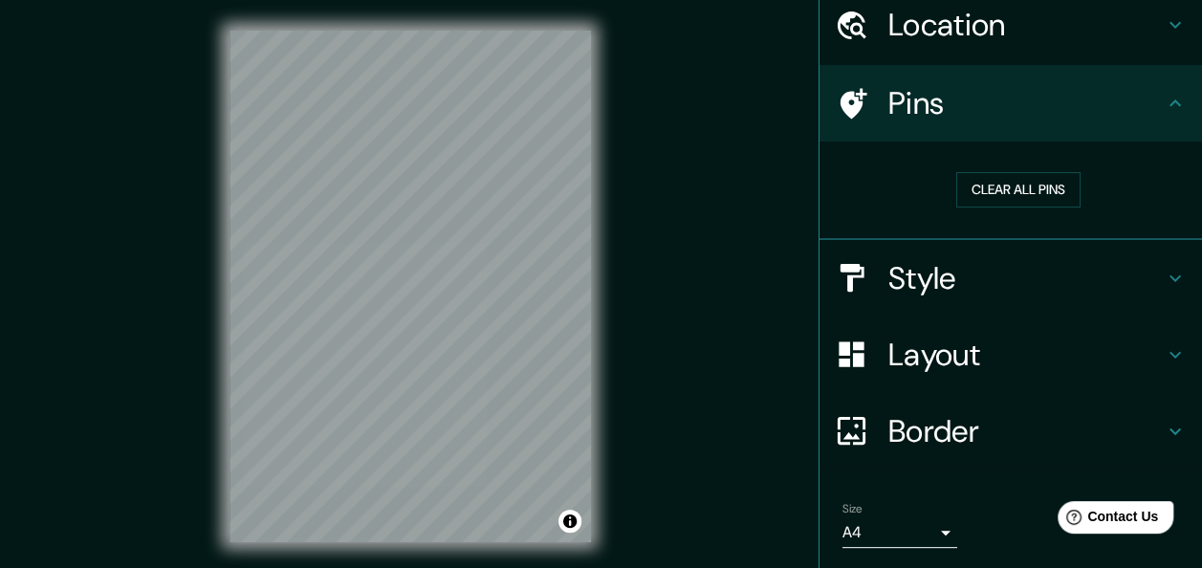
click at [960, 54] on div "Location" at bounding box center [1011, 25] width 383 height 77
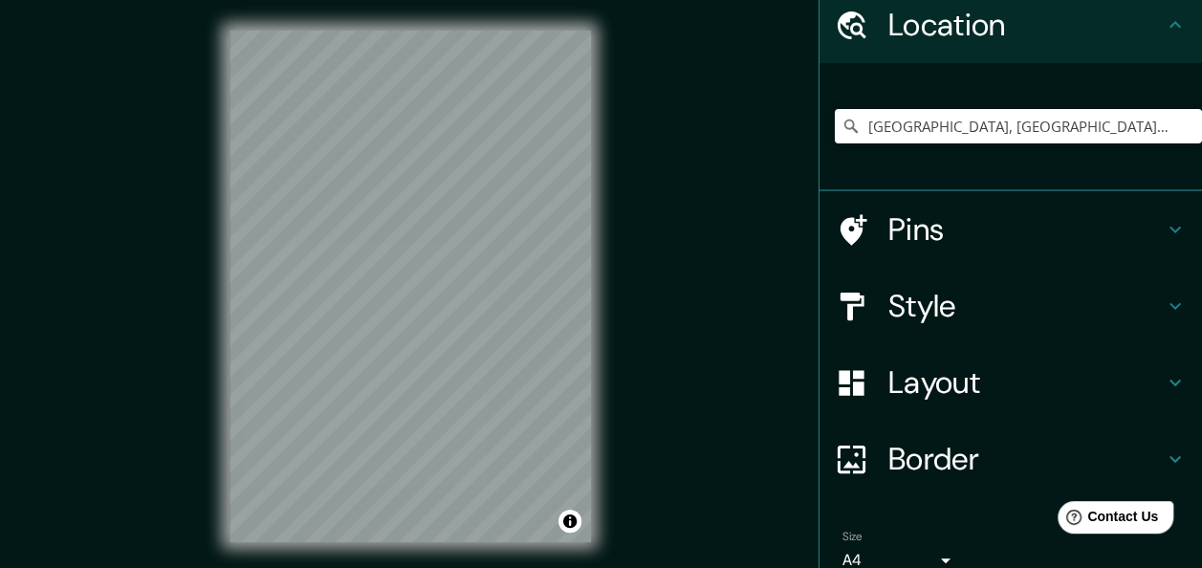
click at [961, 237] on h4 "Pins" at bounding box center [1025, 229] width 275 height 38
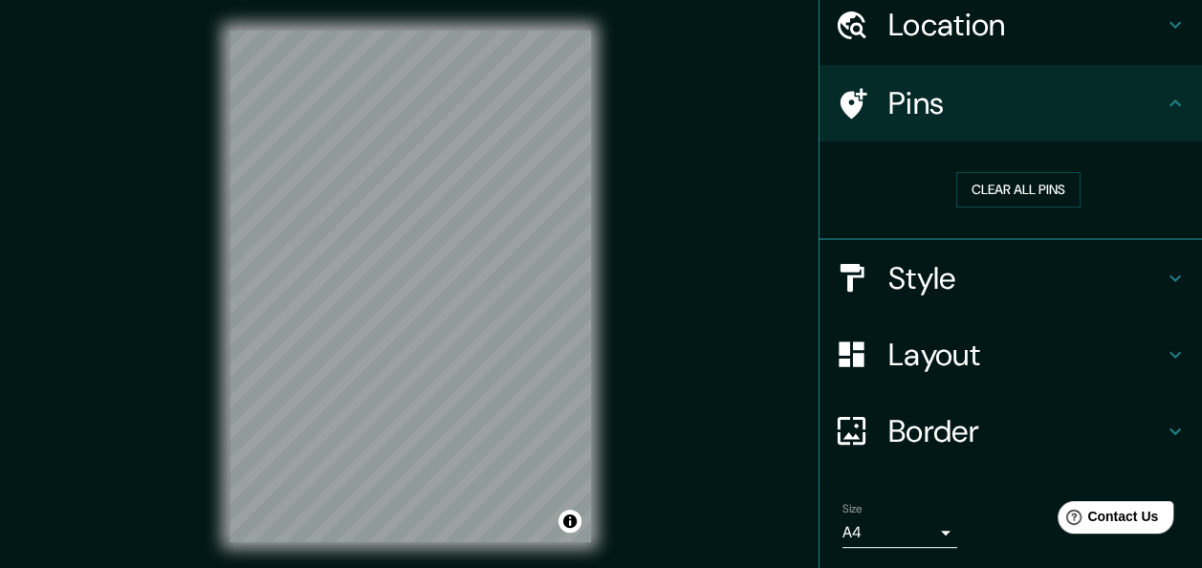
click at [952, 285] on h4 "Style" at bounding box center [1025, 278] width 275 height 38
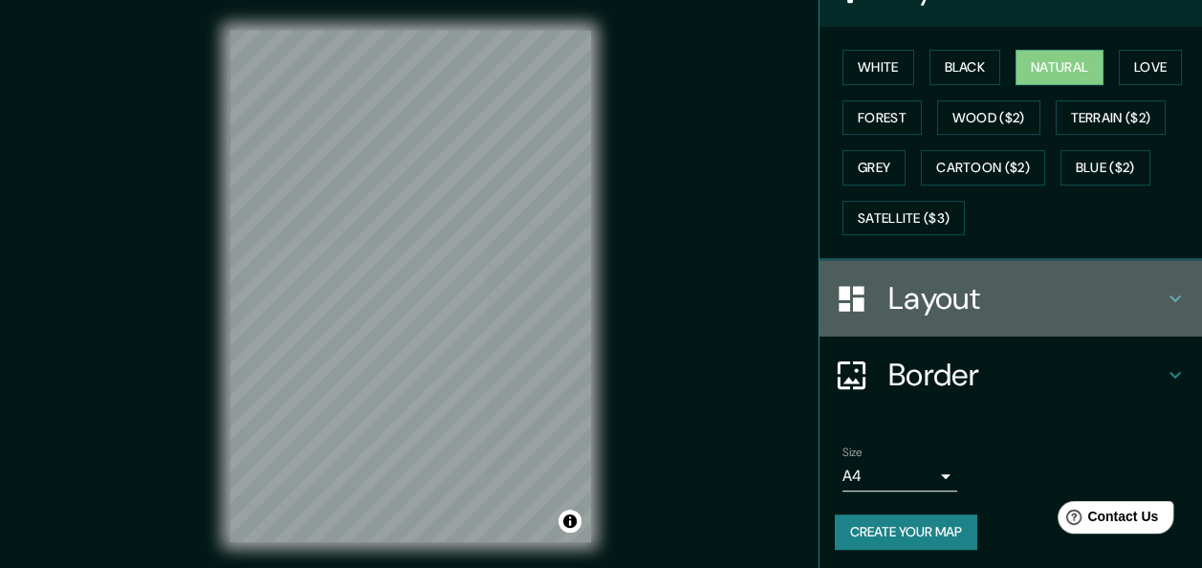
click at [981, 296] on h4 "Layout" at bounding box center [1025, 298] width 275 height 38
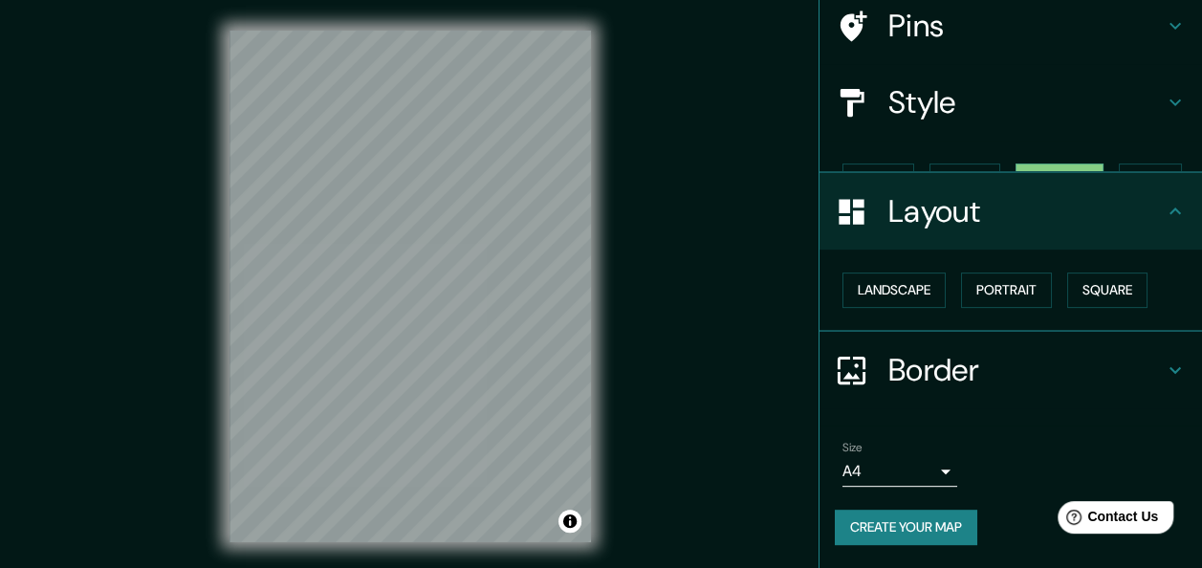
scroll to position [119, 0]
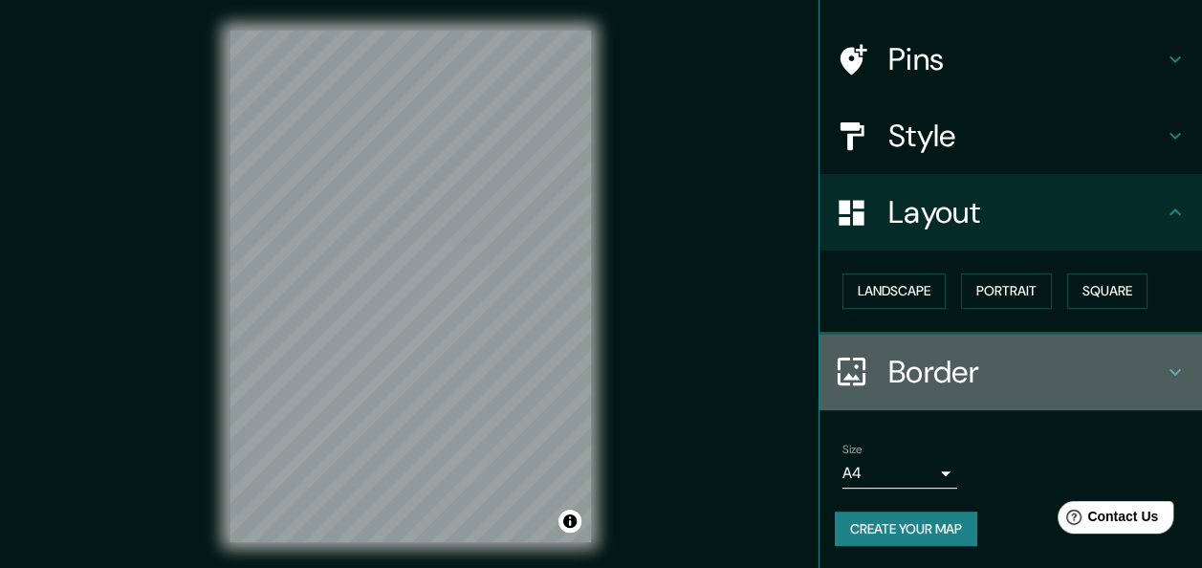
click at [994, 391] on div "Border" at bounding box center [1011, 372] width 383 height 77
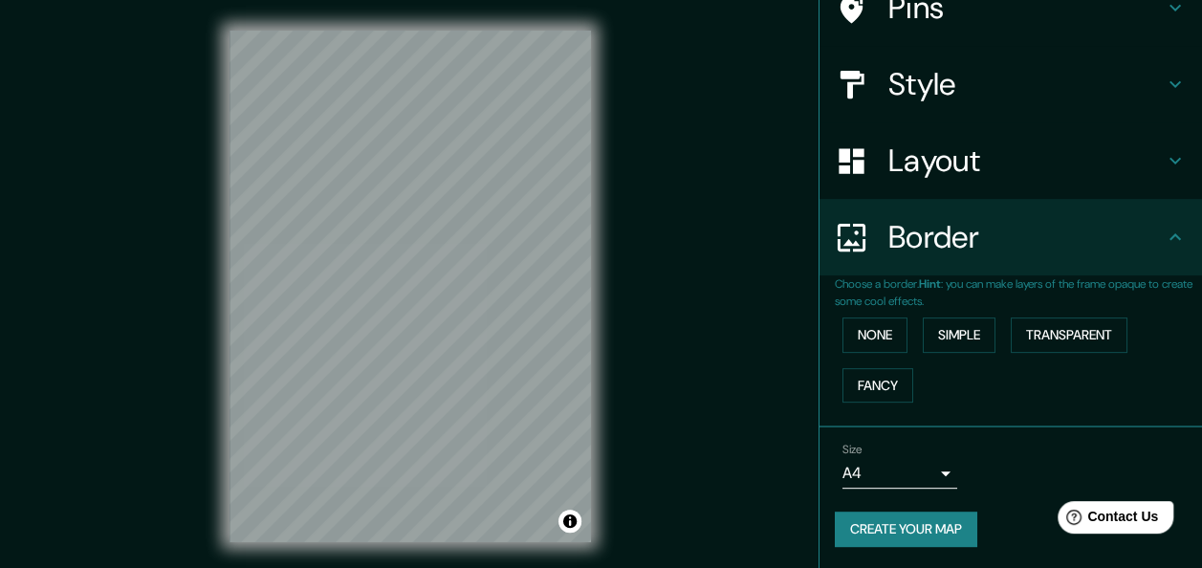
scroll to position [34, 0]
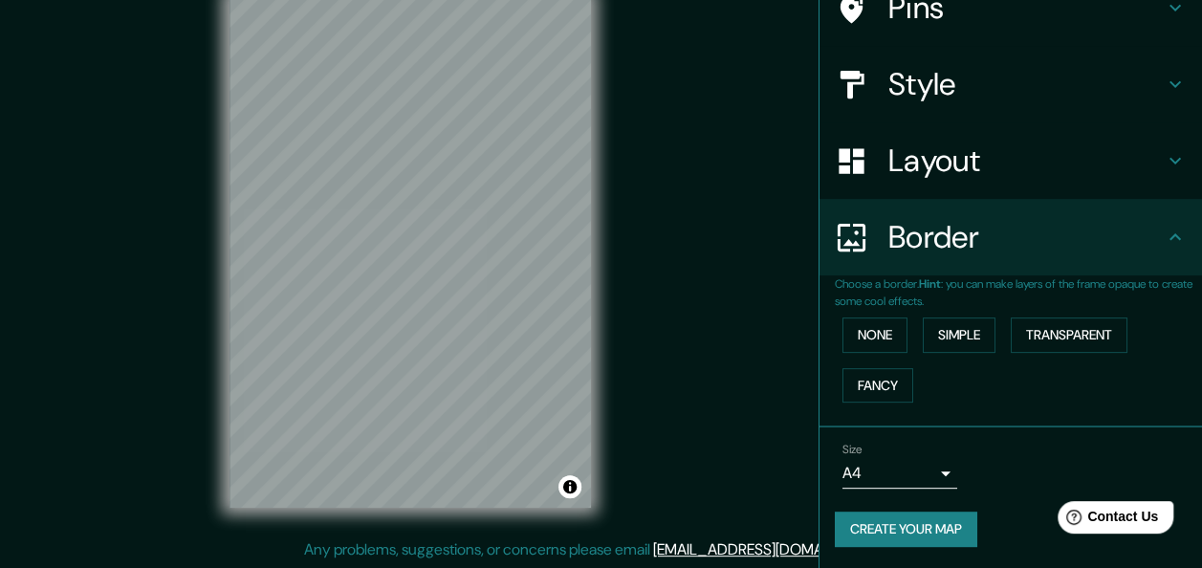
click at [900, 534] on button "Create your map" at bounding box center [906, 529] width 142 height 35
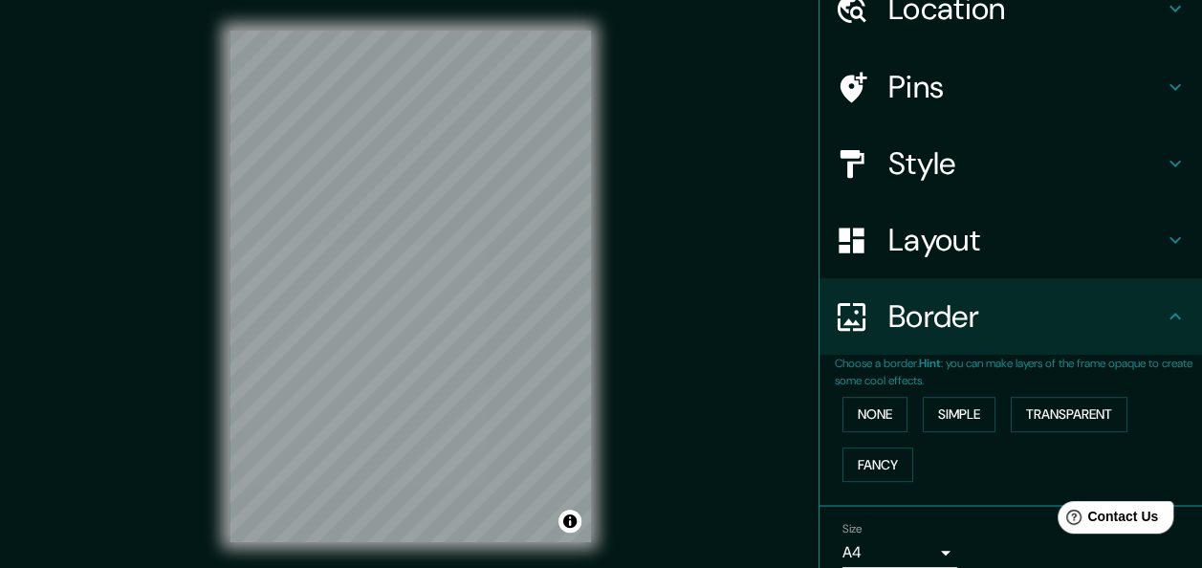
scroll to position [0, 0]
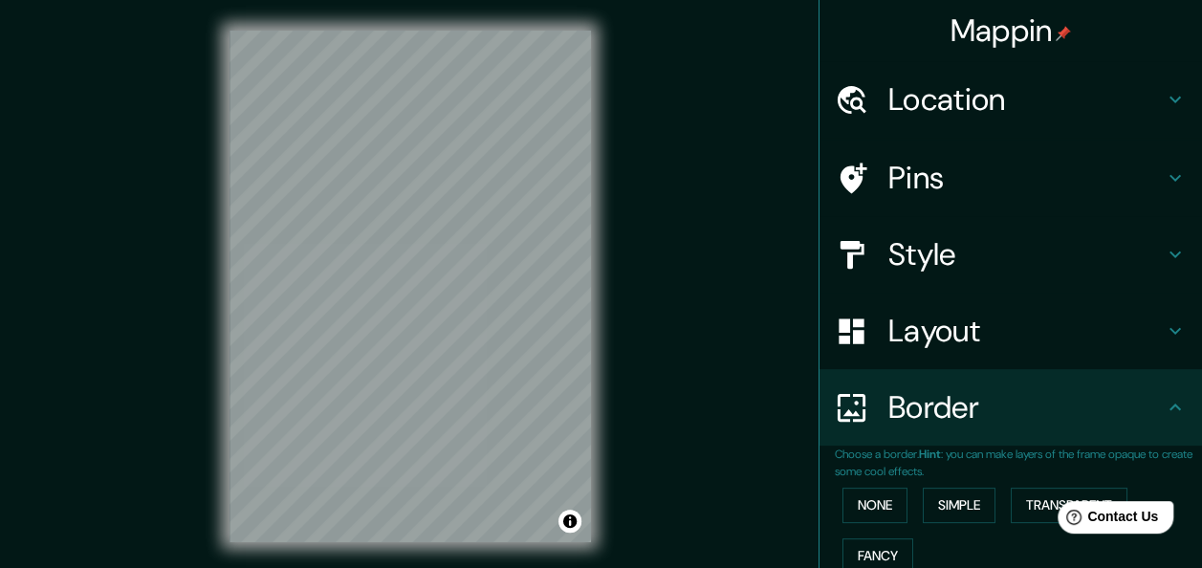
click at [672, 63] on div "Mappin Location Guadalajara, Jalisco, México Pins Style Layout Border Choose a …" at bounding box center [601, 301] width 1202 height 603
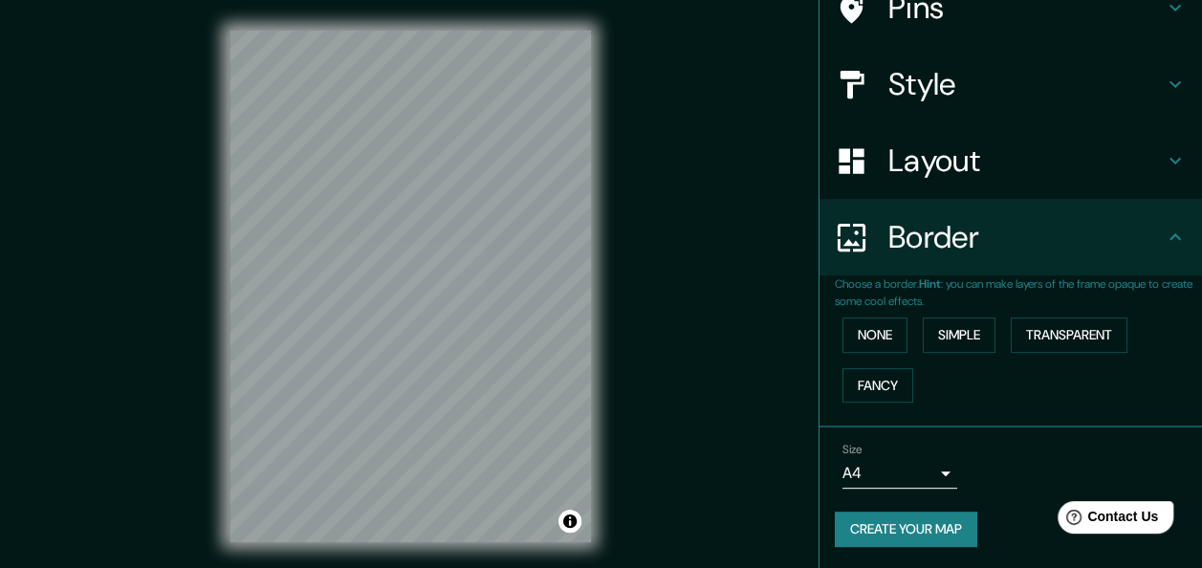
click at [754, 439] on div "Mappin Location Guadalajara, Jalisco, México Pins Style Layout Border Choose a …" at bounding box center [601, 301] width 1202 height 603
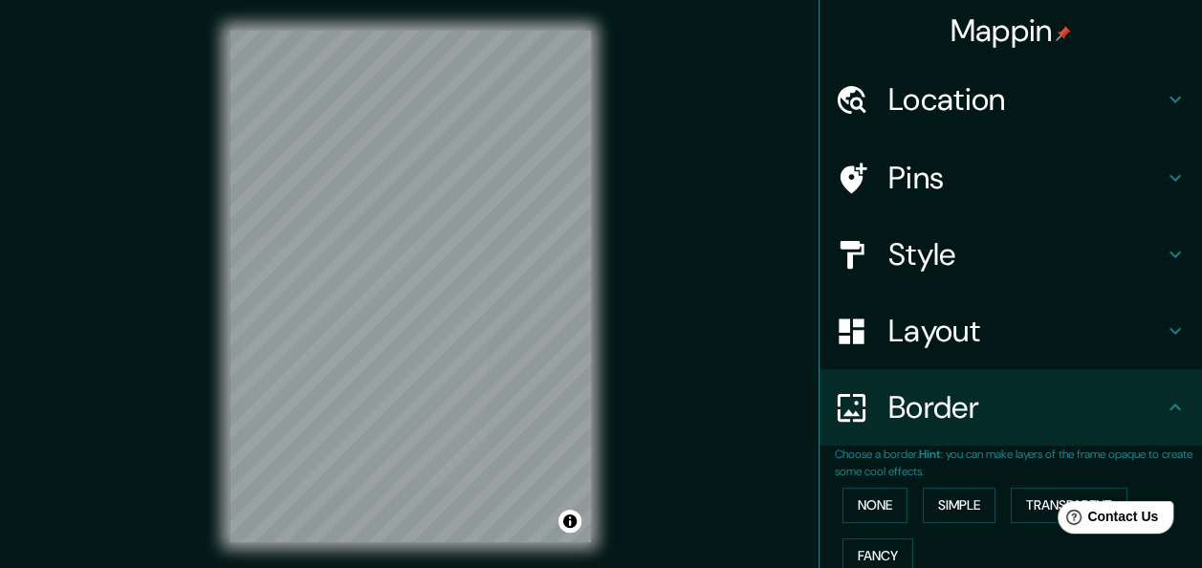
click at [802, 104] on div "Mappin Location Guadalajara, Jalisco, México Pins Style Layout Border Choose a …" at bounding box center [601, 301] width 1202 height 603
click at [750, 112] on div "Mappin Location Guadalajara, Jalisco, México Pins Style Layout Border Choose a …" at bounding box center [601, 301] width 1202 height 603
drag, startPoint x: 748, startPoint y: 455, endPoint x: 751, endPoint y: 446, distance: 10.0
click at [748, 455] on div "Mappin Location Guadalajara, Jalisco, México Pins Style Layout Border Choose a …" at bounding box center [601, 301] width 1202 height 603
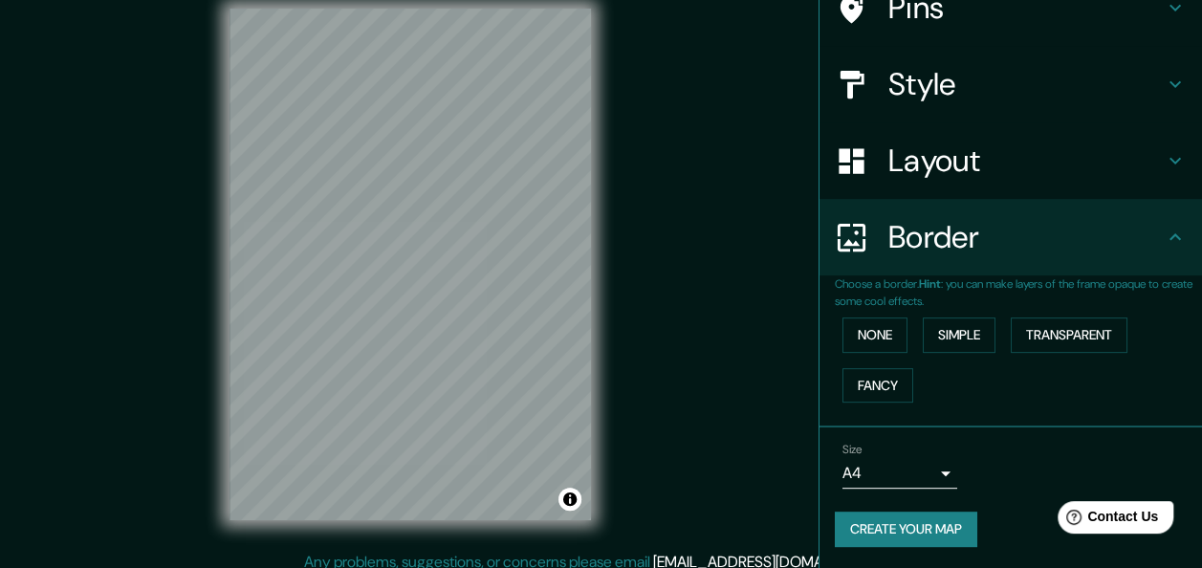
scroll to position [34, 0]
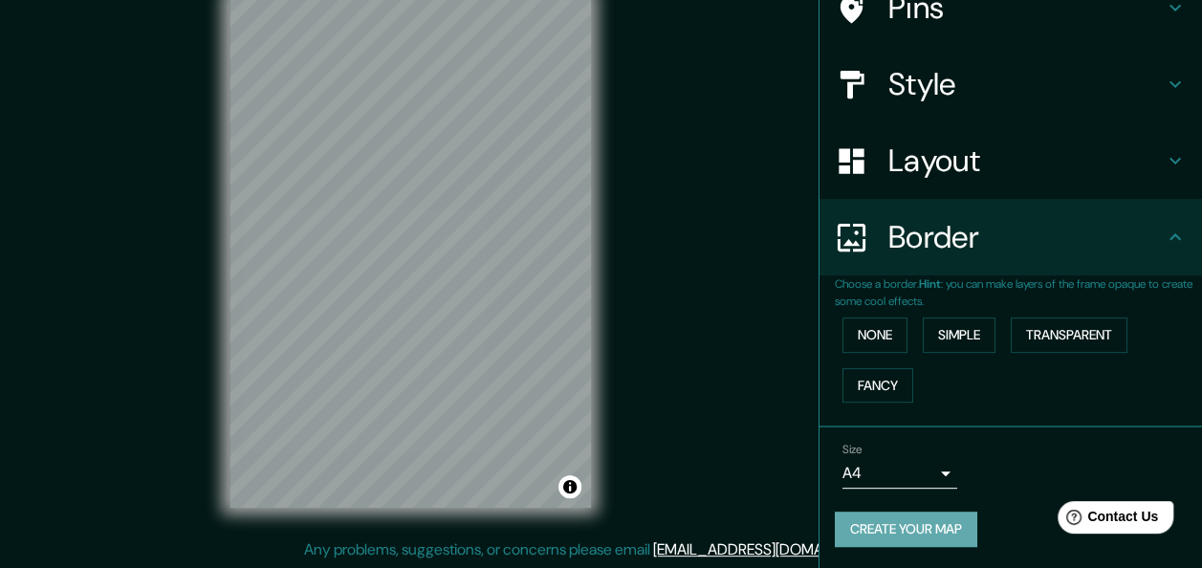
click at [870, 526] on button "Create your map" at bounding box center [906, 529] width 142 height 35
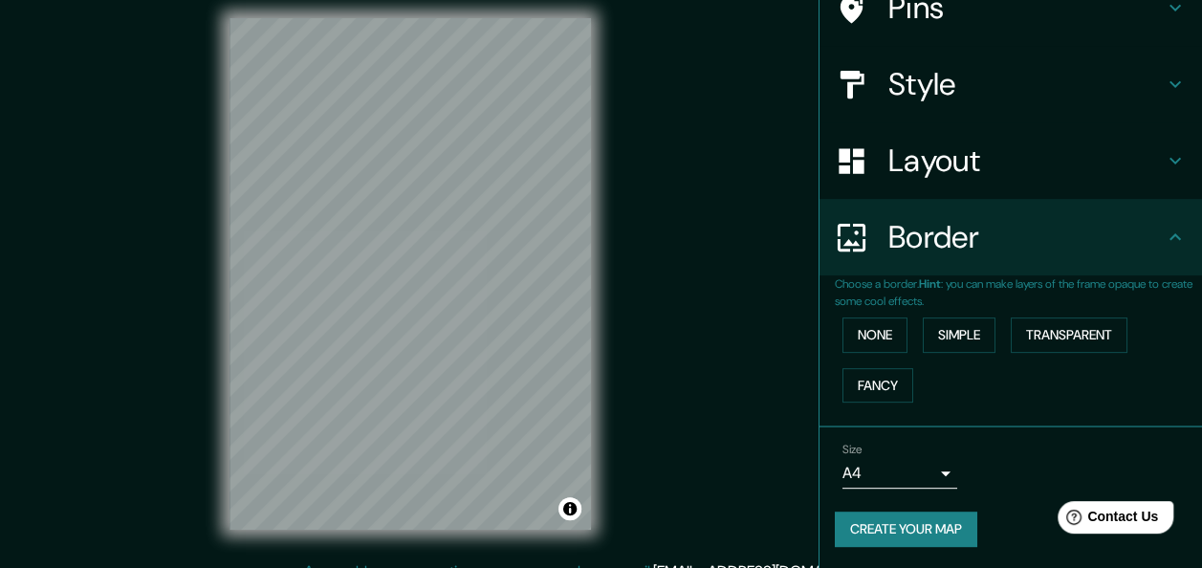
scroll to position [0, 0]
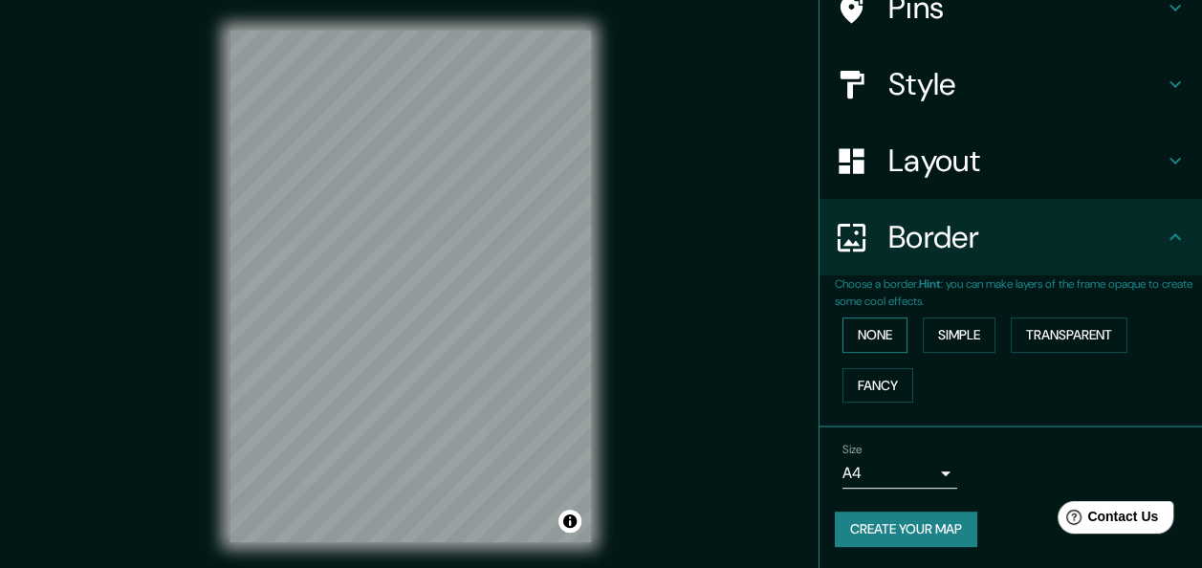
click at [873, 325] on button "None" at bounding box center [875, 334] width 65 height 35
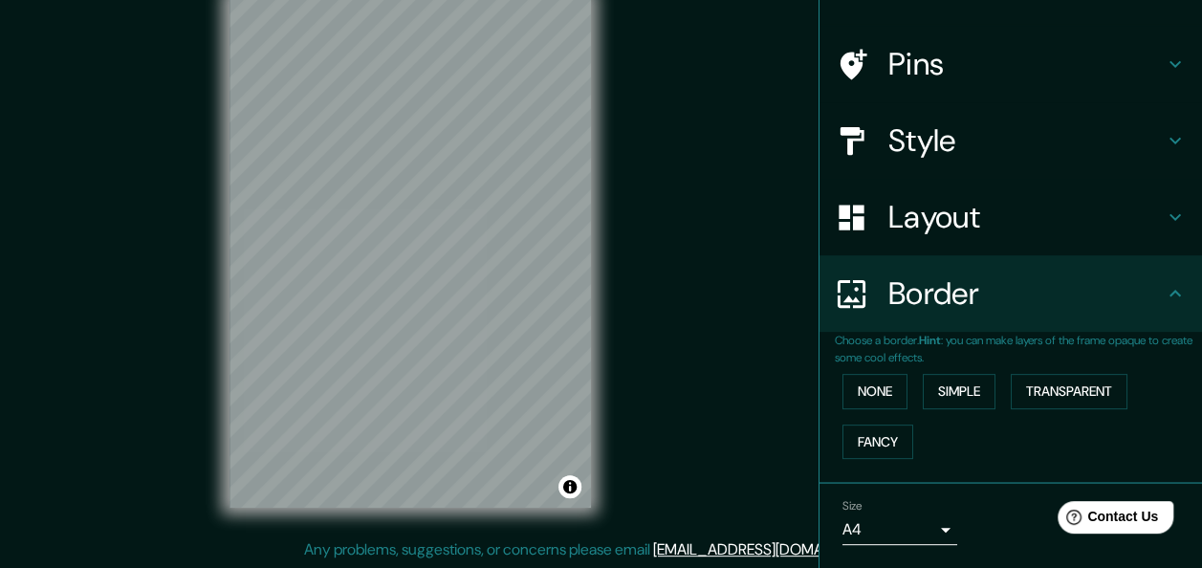
scroll to position [170, 0]
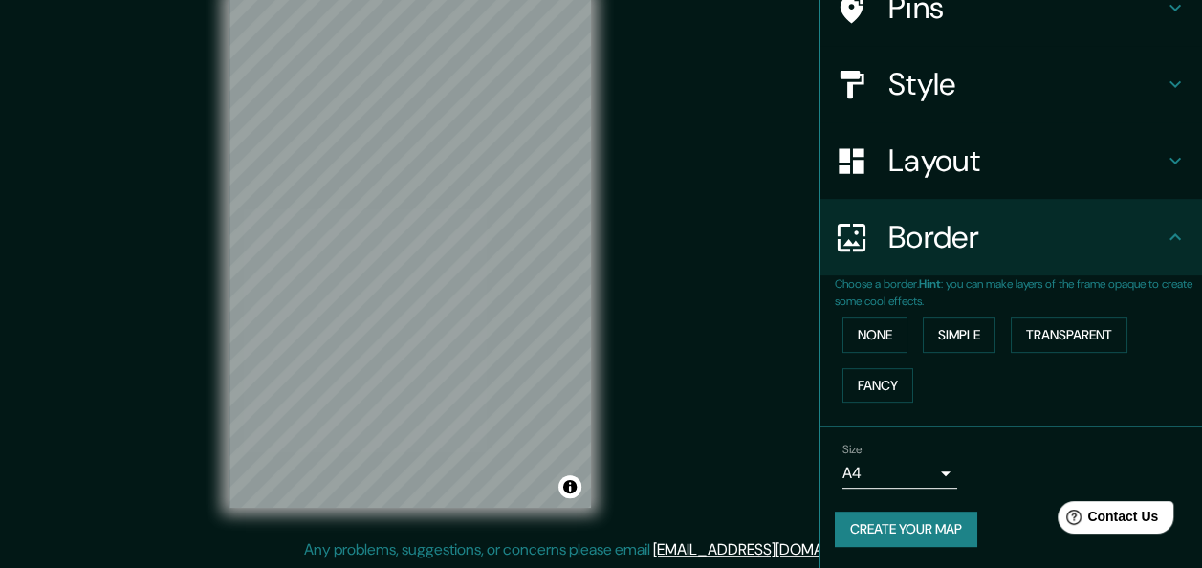
click at [895, 516] on button "Create your map" at bounding box center [906, 529] width 142 height 35
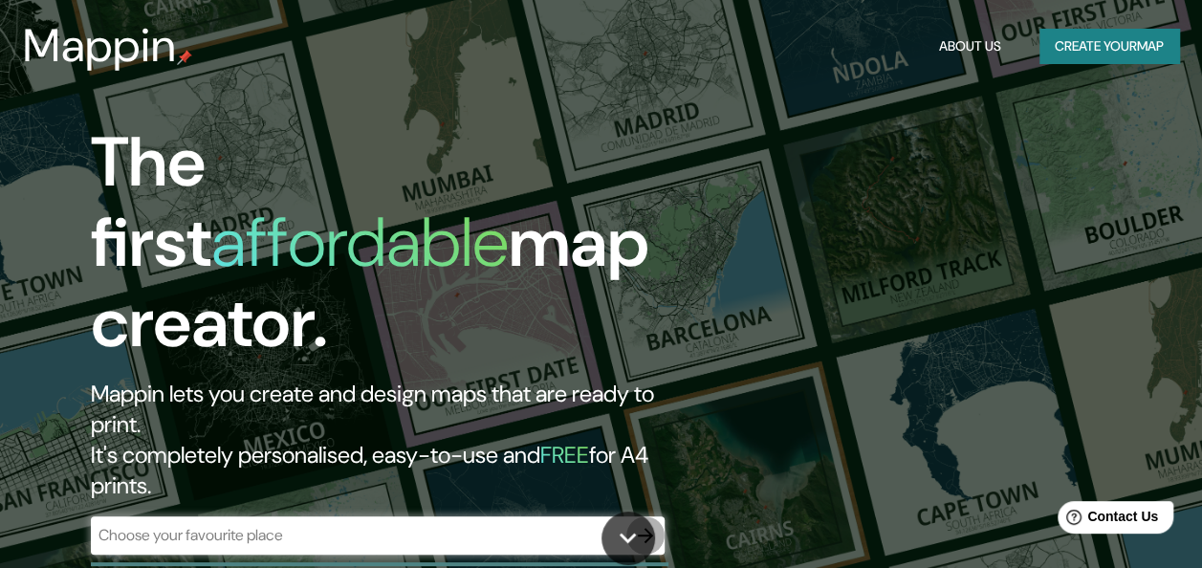
click at [645, 524] on icon "button" at bounding box center [645, 535] width 23 height 23
click at [652, 524] on icon "button" at bounding box center [645, 535] width 23 height 23
click at [1134, 46] on button "Create your map" at bounding box center [1110, 46] width 140 height 35
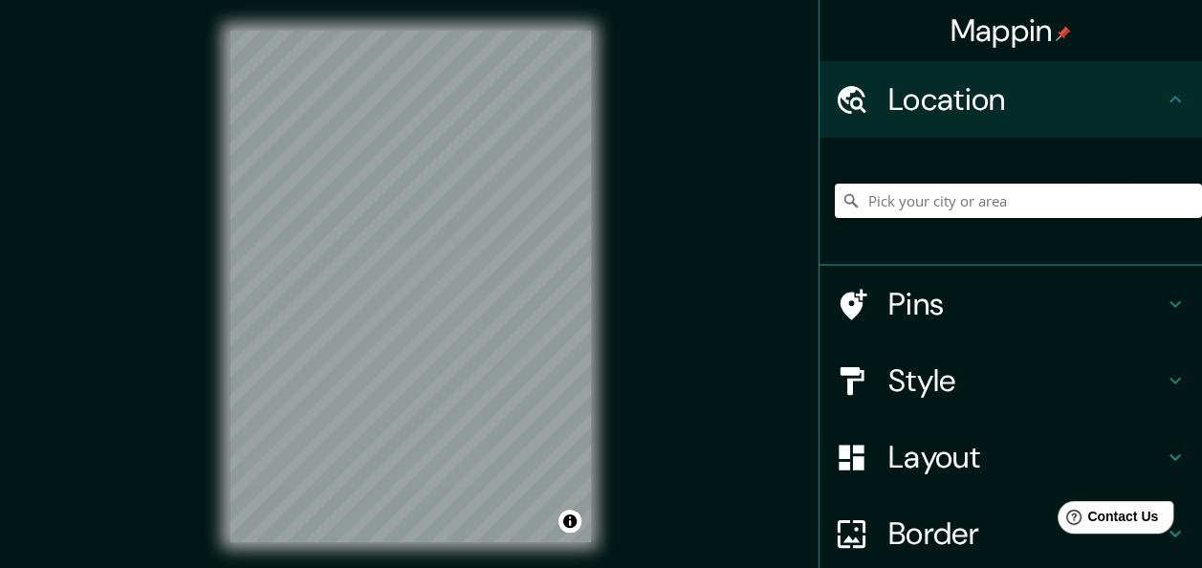
click at [957, 210] on input "Pick your city or area" at bounding box center [1018, 201] width 367 height 34
click at [996, 199] on input "Pick your city or area" at bounding box center [1018, 201] width 367 height 34
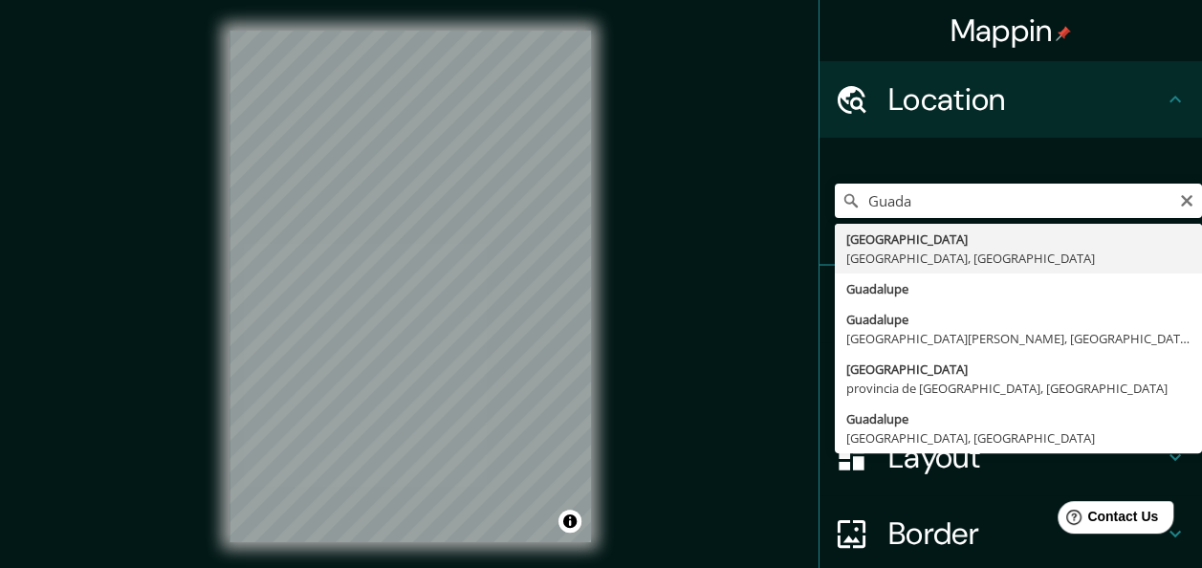
type input "[GEOGRAPHIC_DATA], [GEOGRAPHIC_DATA], [GEOGRAPHIC_DATA]"
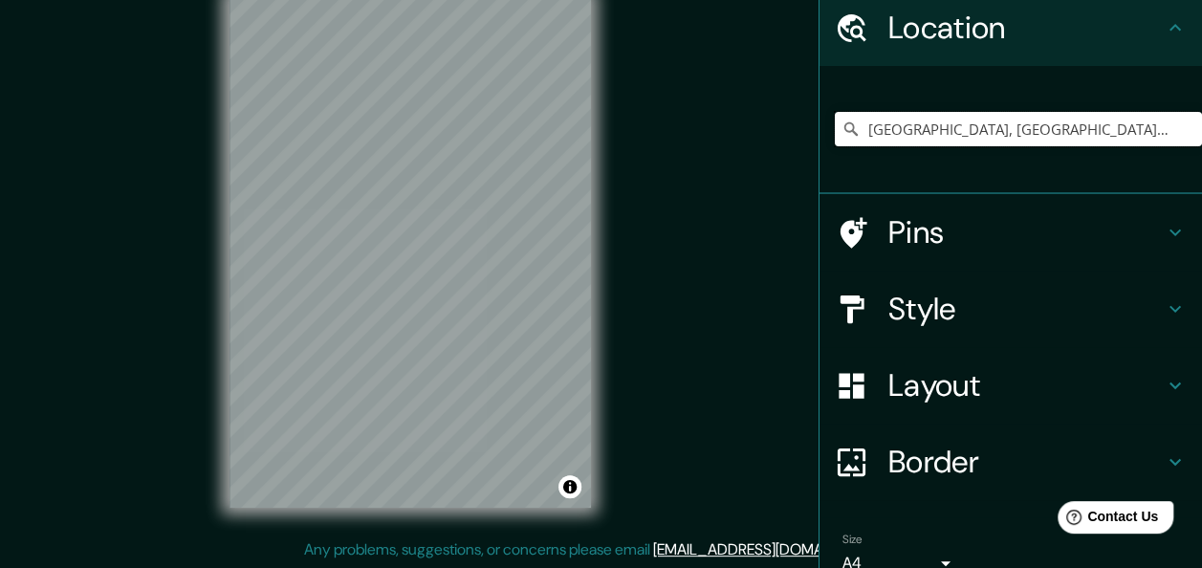
scroll to position [163, 0]
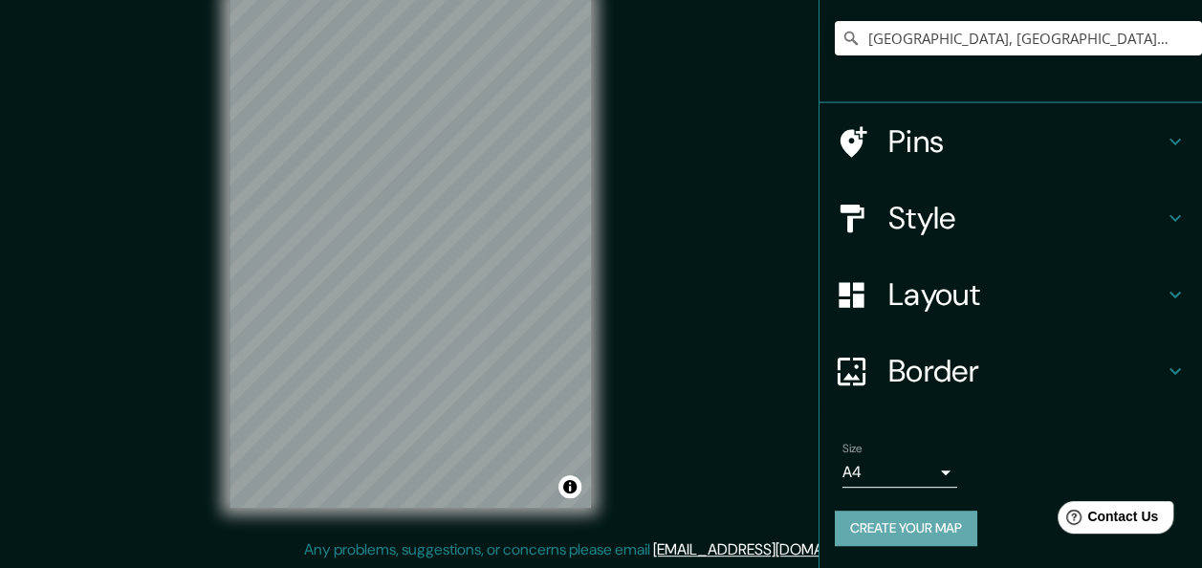
click at [912, 522] on button "Create your map" at bounding box center [906, 528] width 142 height 35
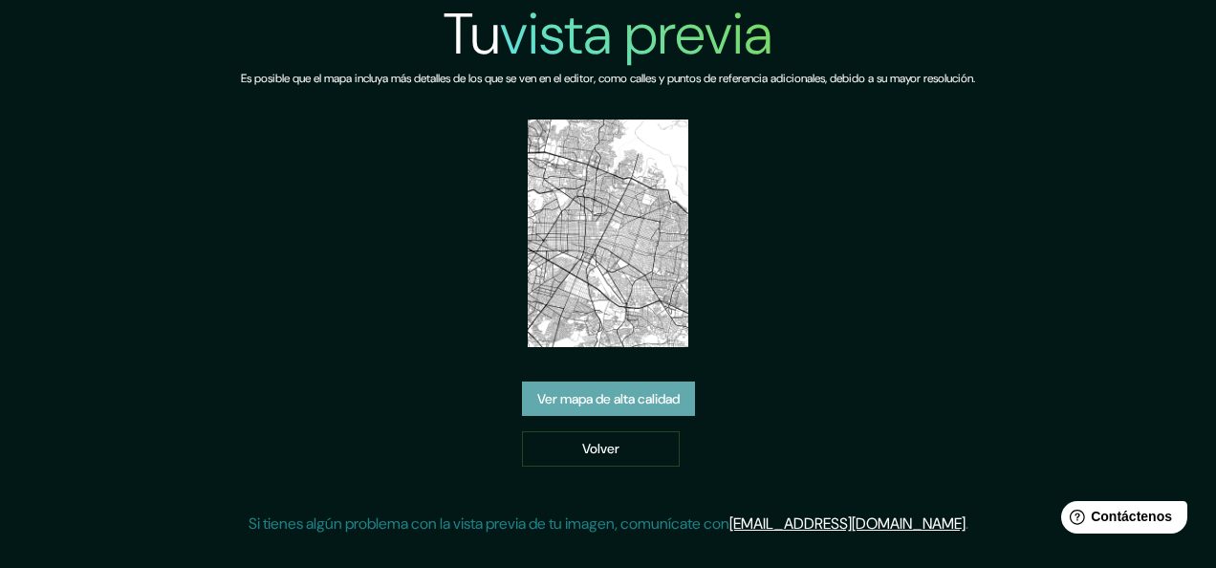
click at [639, 397] on font "Ver mapa de alta calidad" at bounding box center [608, 399] width 142 height 24
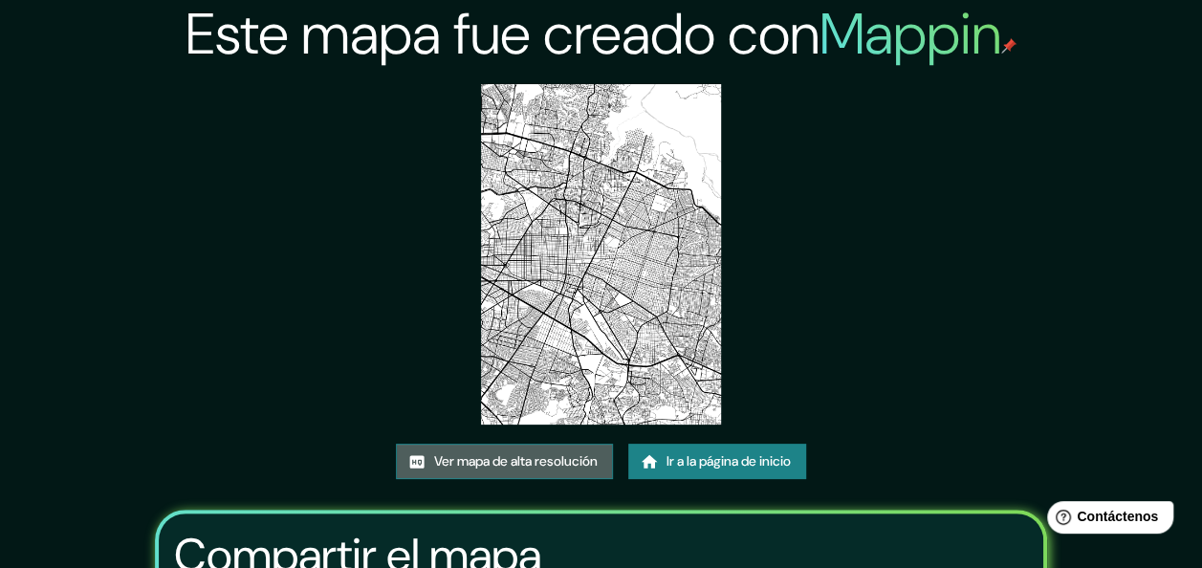
click at [515, 464] on font "Ver mapa de alta resolución" at bounding box center [516, 461] width 164 height 24
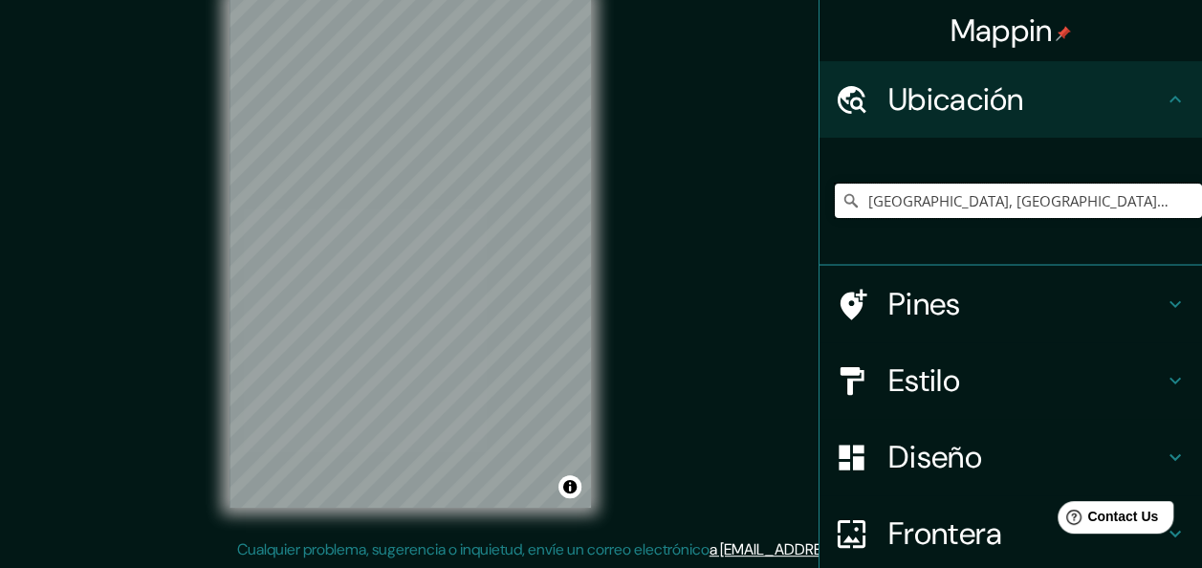
click at [1098, 187] on input "[GEOGRAPHIC_DATA], [GEOGRAPHIC_DATA], [GEOGRAPHIC_DATA]" at bounding box center [1018, 201] width 367 height 34
click at [1092, 195] on input "[GEOGRAPHIC_DATA], [GEOGRAPHIC_DATA], [GEOGRAPHIC_DATA]" at bounding box center [1018, 201] width 367 height 34
drag, startPoint x: 1040, startPoint y: 202, endPoint x: 986, endPoint y: 208, distance: 54.9
click at [986, 208] on input "[GEOGRAPHIC_DATA], [GEOGRAPHIC_DATA], [GEOGRAPHIC_DATA]" at bounding box center [1018, 201] width 367 height 34
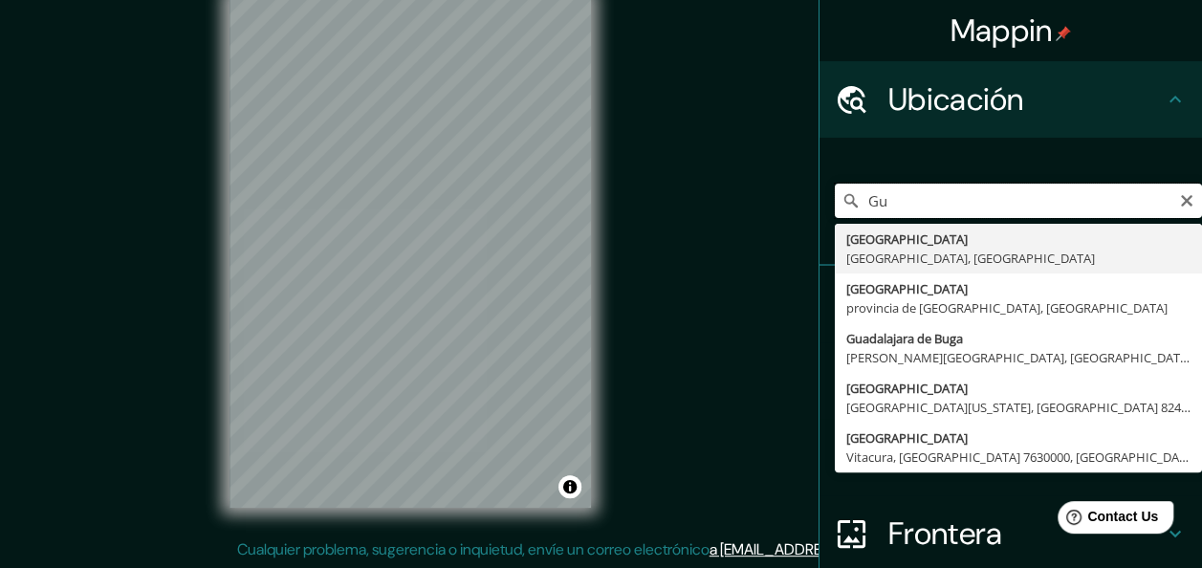
type input "G"
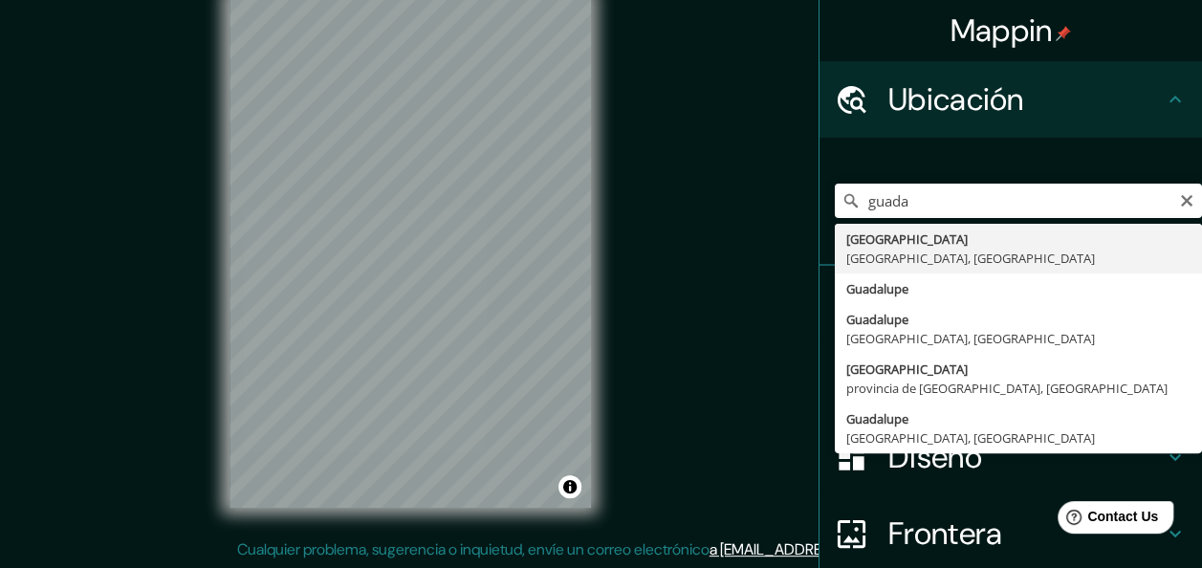
type input "[GEOGRAPHIC_DATA], [GEOGRAPHIC_DATA], [GEOGRAPHIC_DATA]"
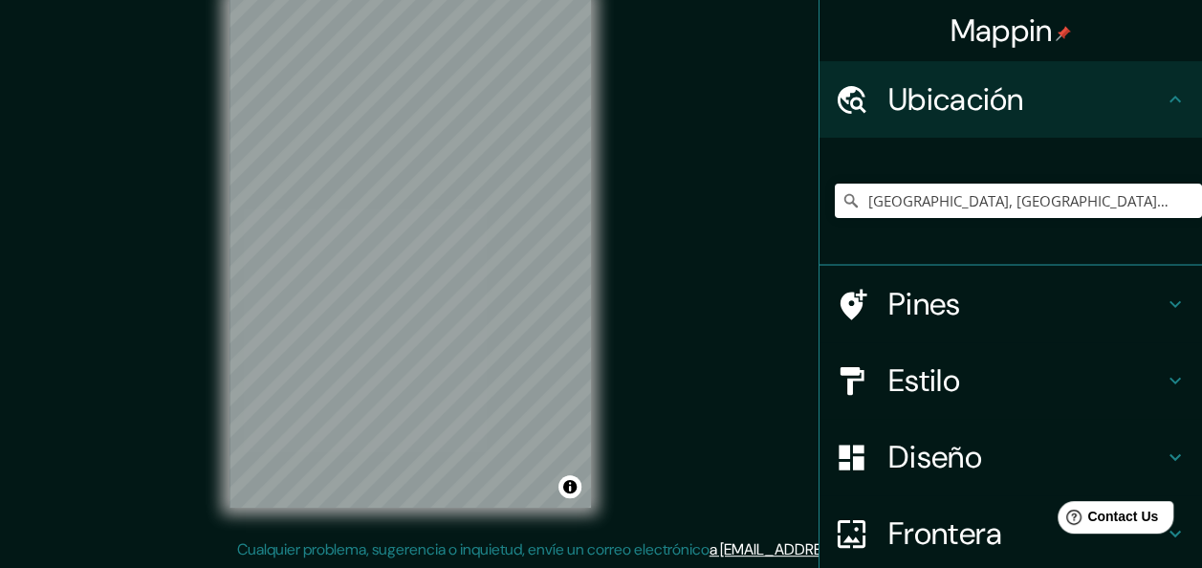
click at [994, 388] on h4 "Estilo" at bounding box center [1025, 380] width 275 height 38
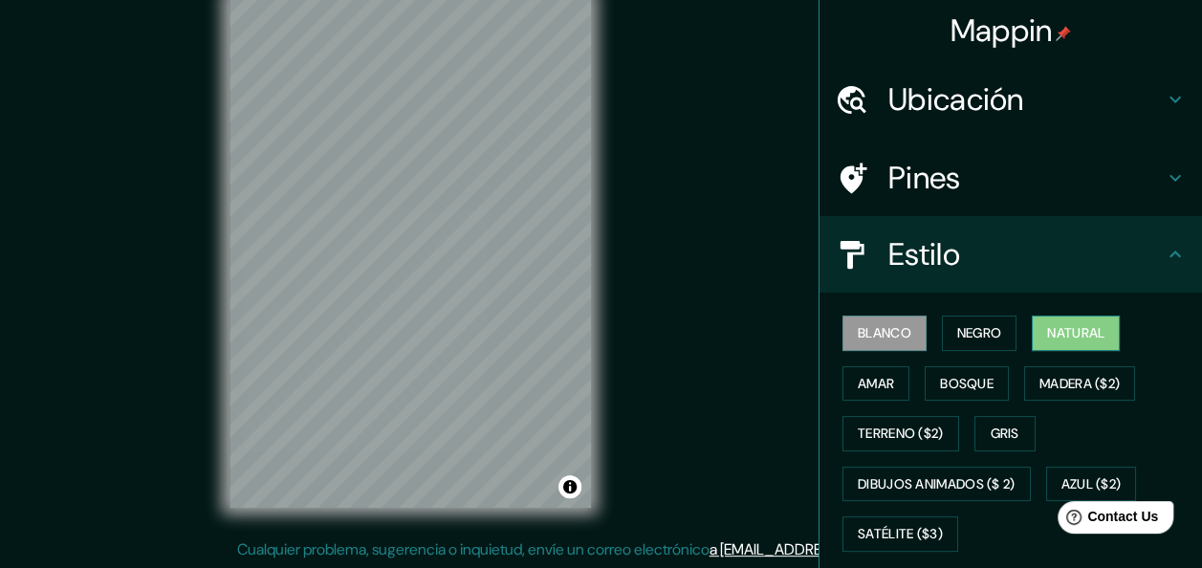
click at [1092, 319] on button "Natural" at bounding box center [1076, 333] width 88 height 35
click at [153, 296] on div "Mappin Ubicación [GEOGRAPHIC_DATA], [GEOGRAPHIC_DATA], [GEOGRAPHIC_DATA] Pines …" at bounding box center [601, 267] width 1202 height 603
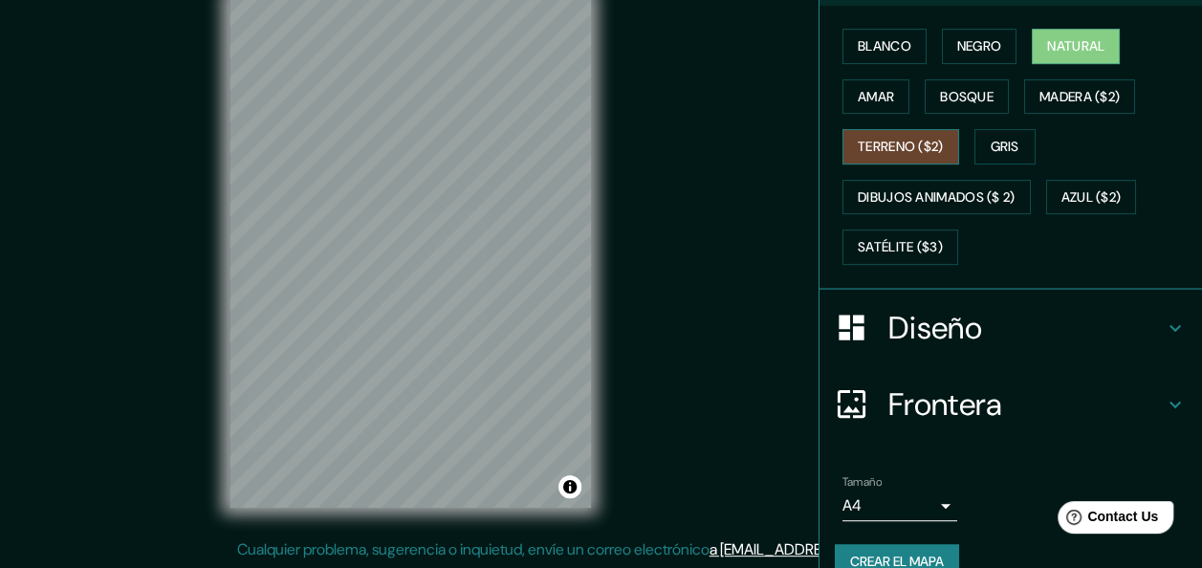
scroll to position [317, 0]
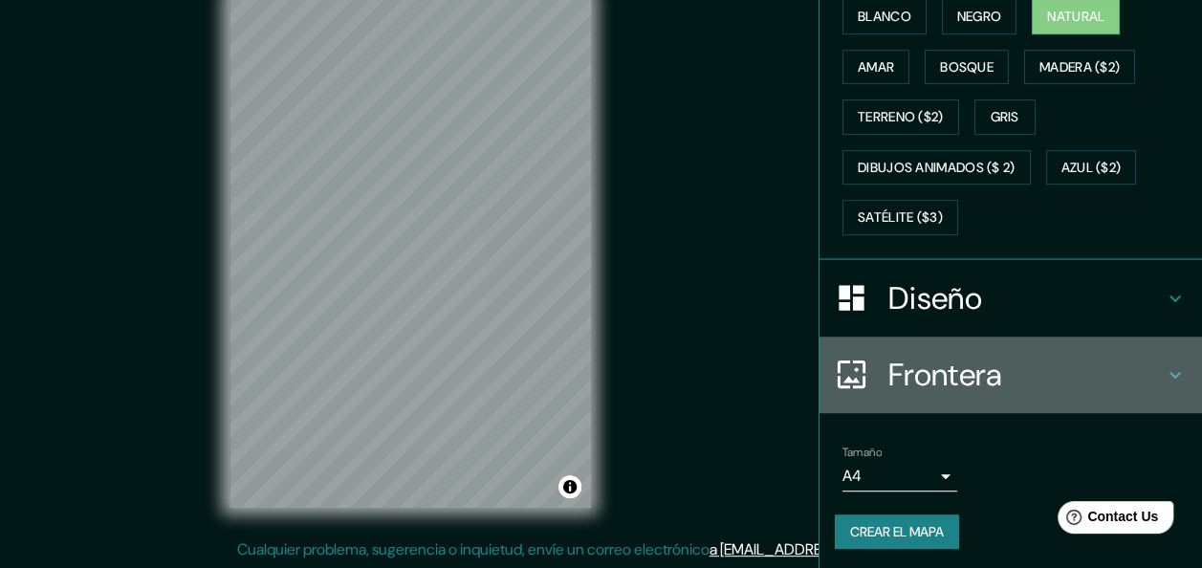
click at [935, 379] on h4 "Frontera" at bounding box center [1025, 375] width 275 height 38
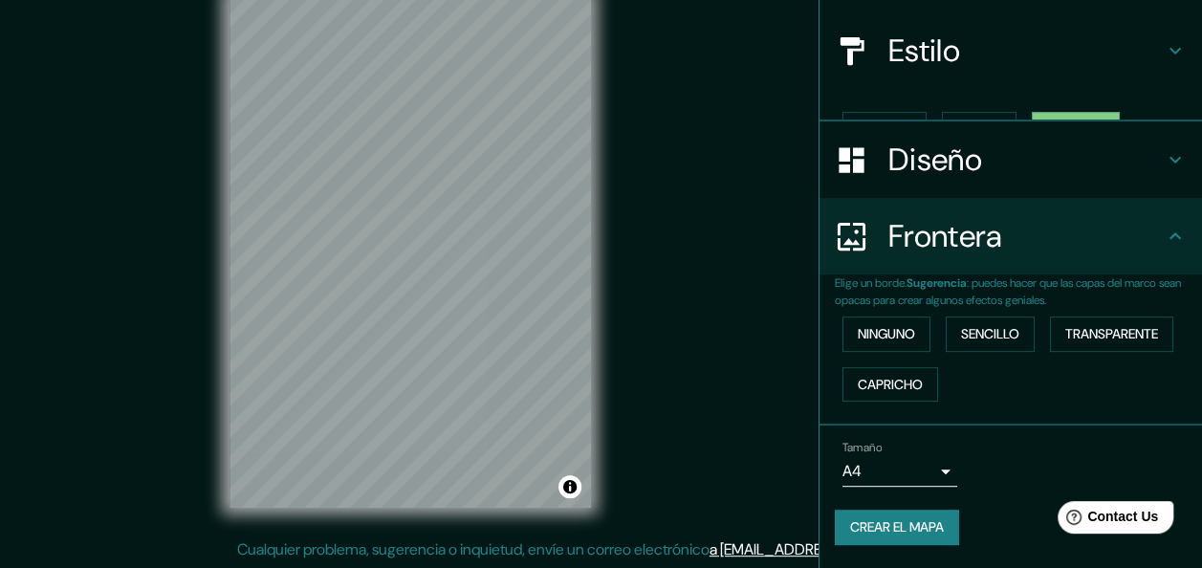
scroll to position [170, 0]
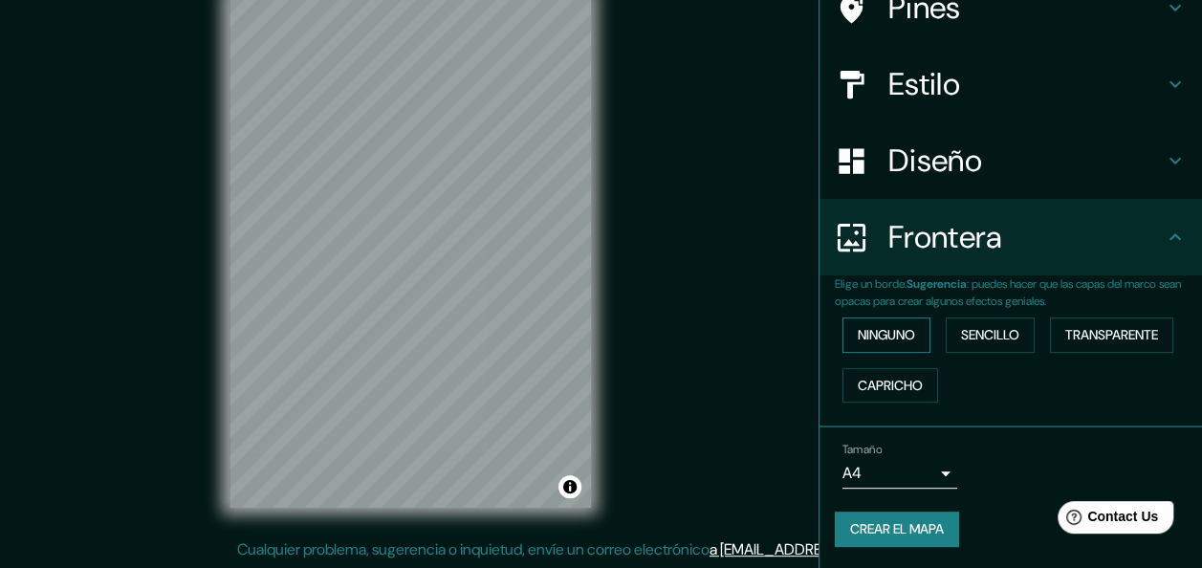
click at [881, 338] on font "Ninguno" at bounding box center [886, 335] width 57 height 24
click at [961, 328] on font "Sencillo" at bounding box center [990, 335] width 58 height 24
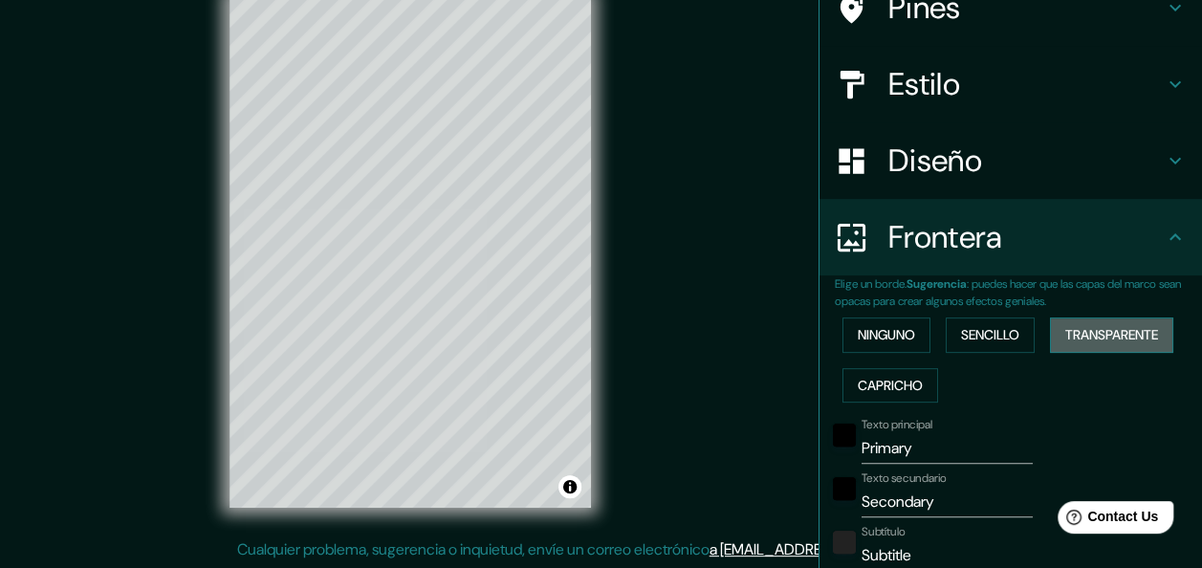
click at [1124, 325] on font "Transparente" at bounding box center [1111, 335] width 93 height 24
click at [878, 387] on font "Capricho" at bounding box center [890, 386] width 65 height 24
click at [858, 336] on font "Ninguno" at bounding box center [886, 335] width 57 height 24
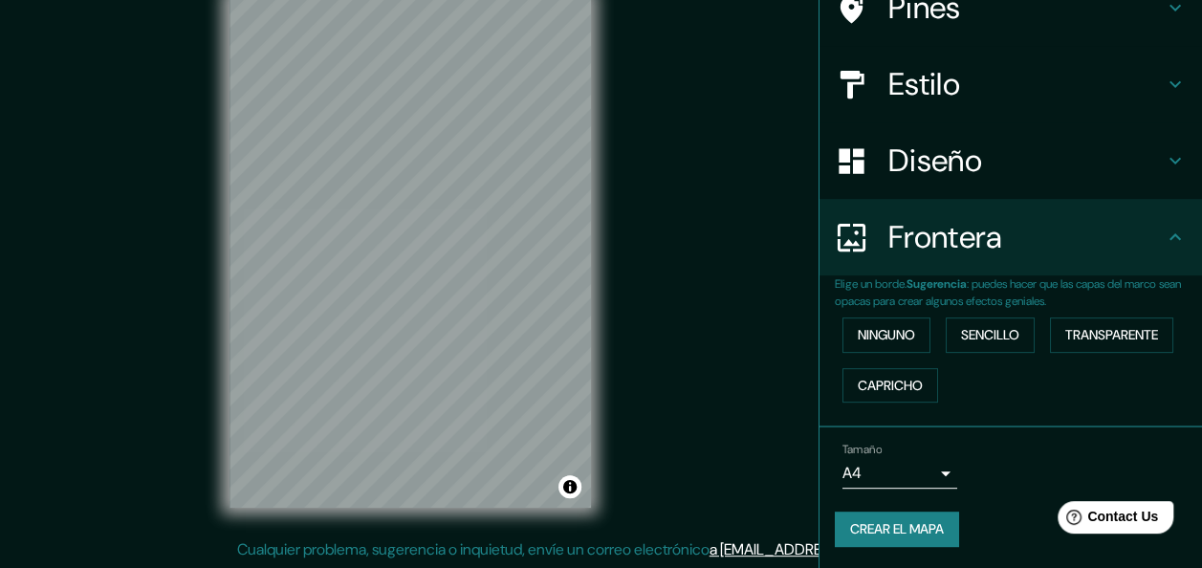
click at [864, 520] on font "Crear el mapa" at bounding box center [897, 529] width 94 height 24
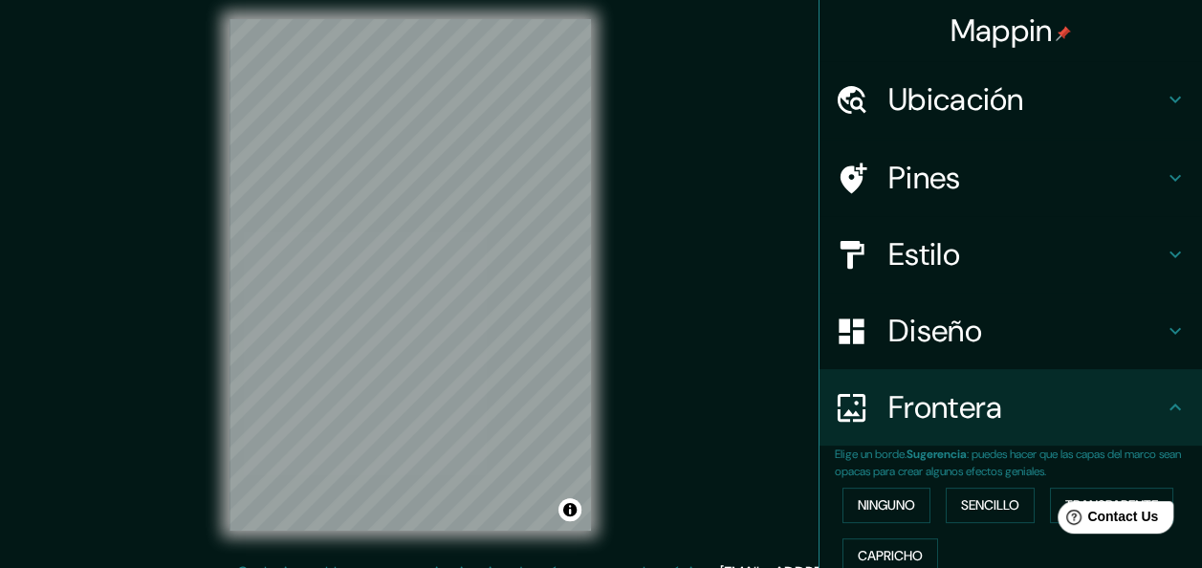
scroll to position [0, 0]
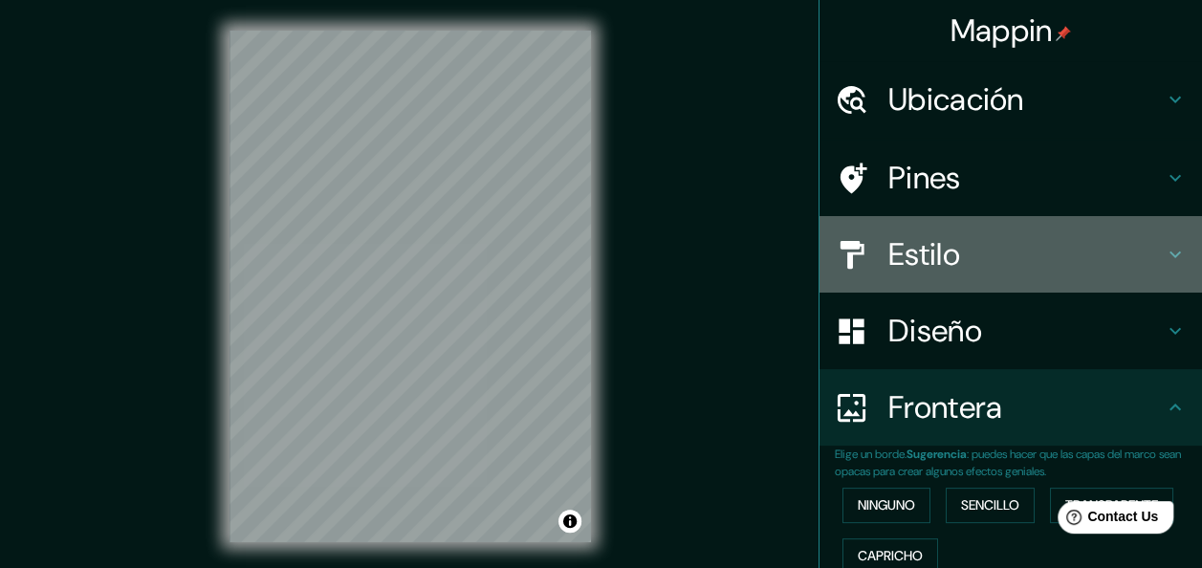
click at [1058, 258] on h4 "Estilo" at bounding box center [1025, 254] width 275 height 38
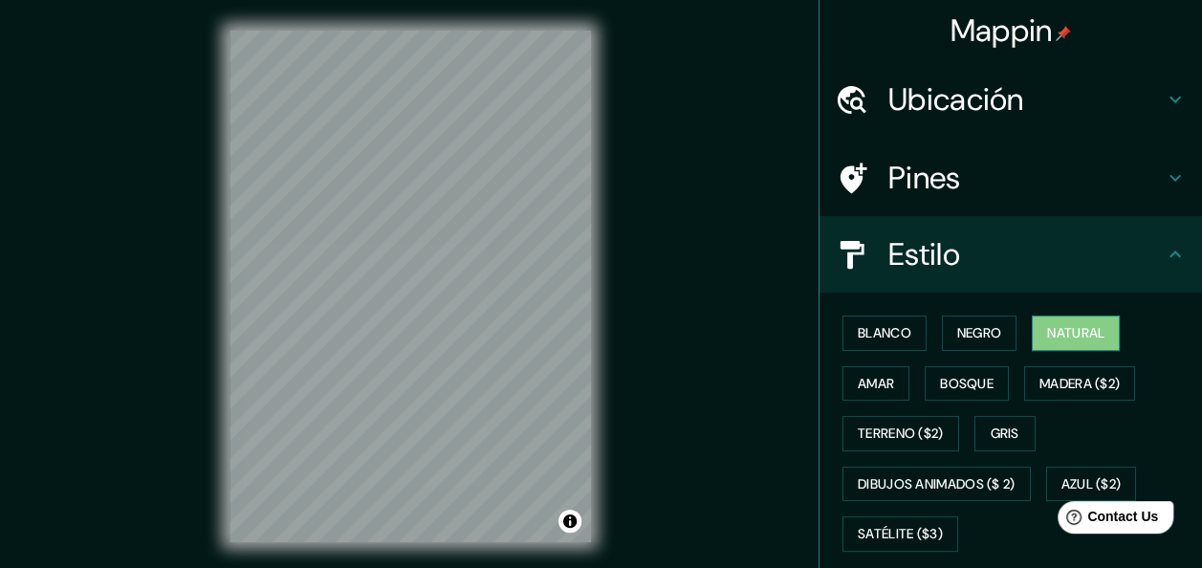
click at [1062, 338] on font "Natural" at bounding box center [1075, 333] width 57 height 24
